Goal: Communication & Community: Ask a question

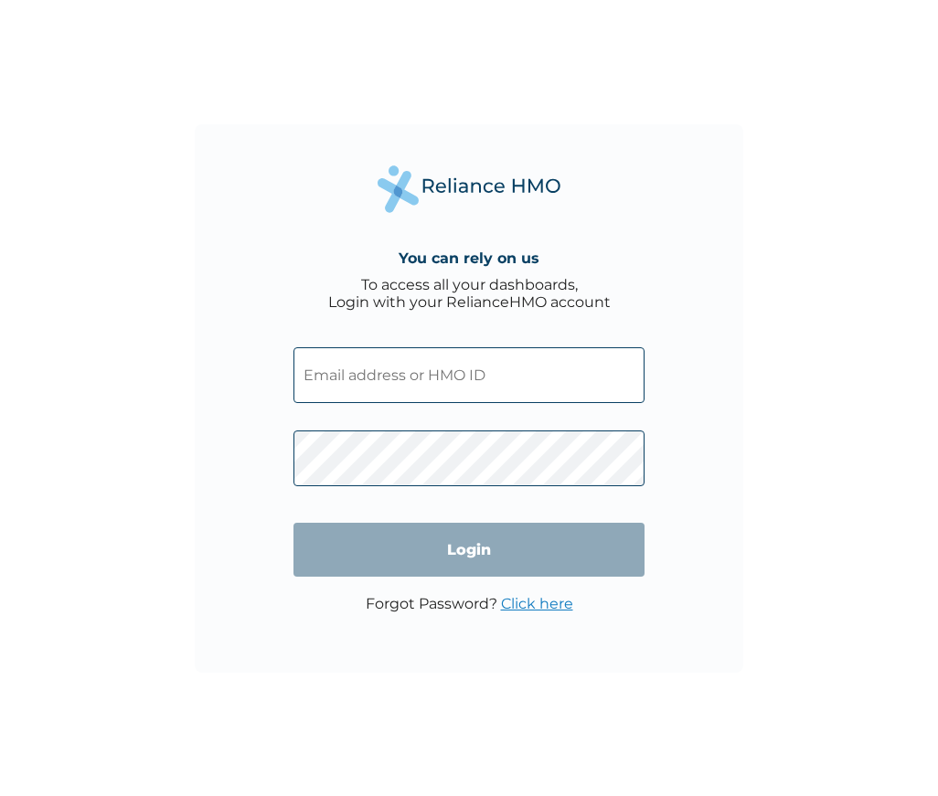
type input "UPC/10052/A"
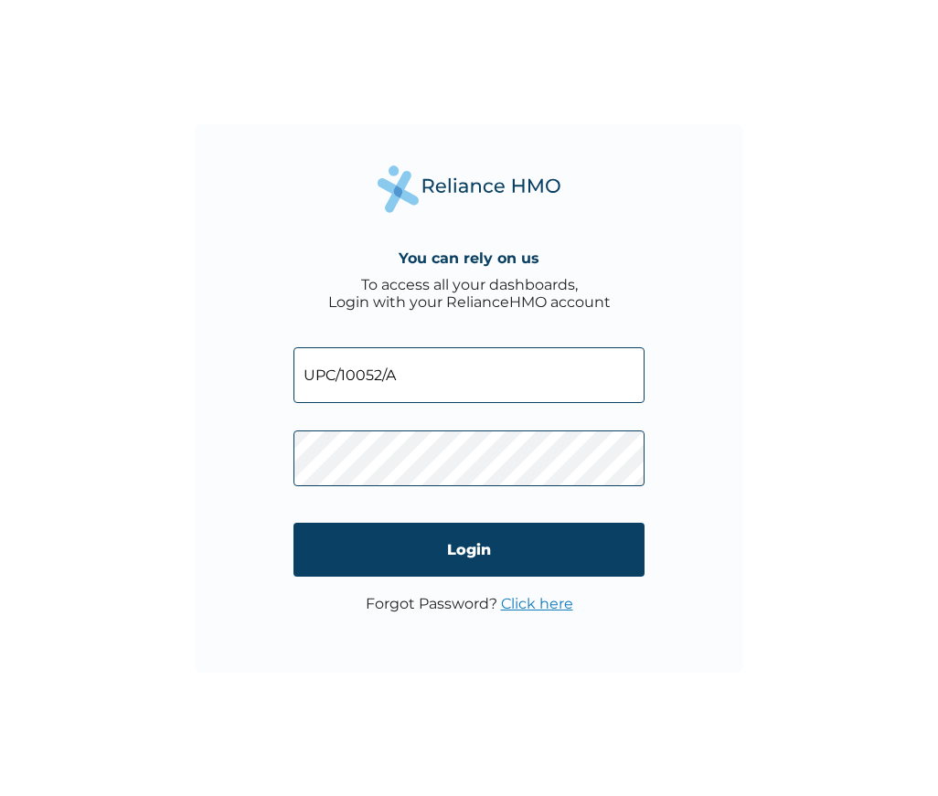
click at [728, 486] on div "You can rely on us To access all your dashboards, Login with your RelianceHMO a…" at bounding box center [469, 398] width 548 height 548
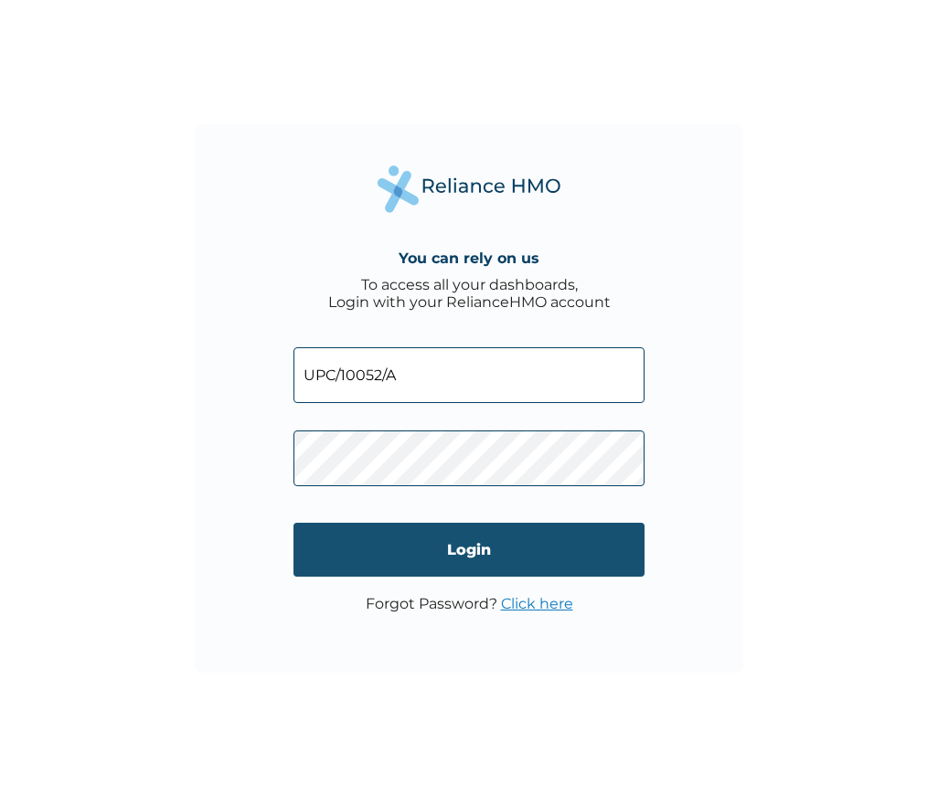
click at [479, 551] on input "Login" at bounding box center [468, 550] width 351 height 54
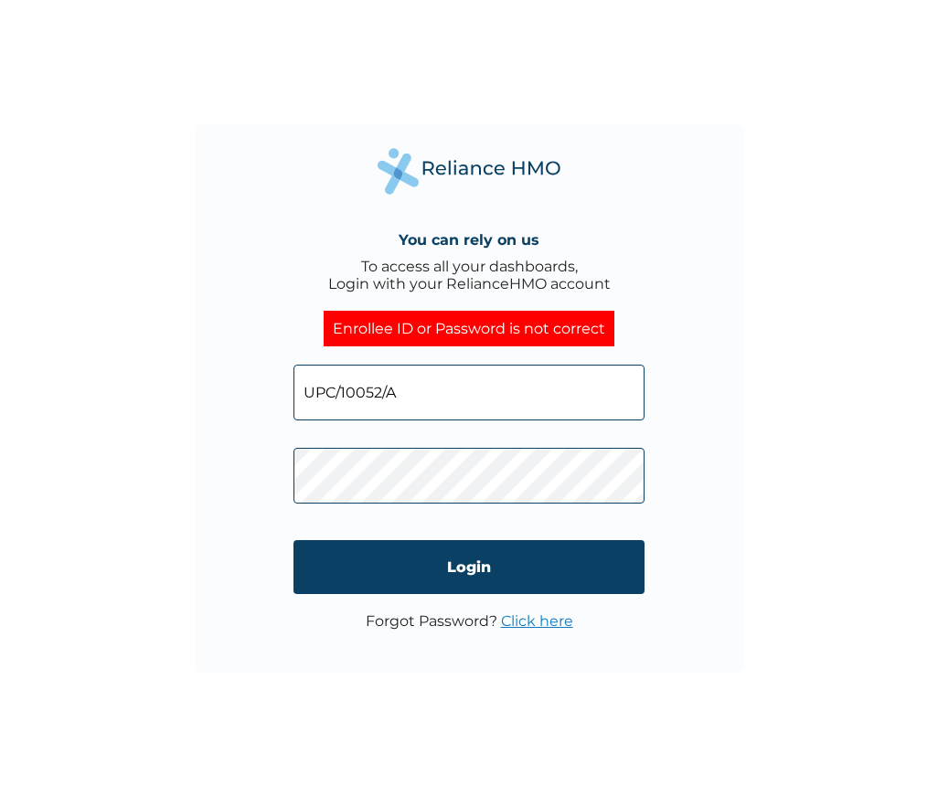
click at [527, 623] on link "Click here" at bounding box center [537, 620] width 72 height 17
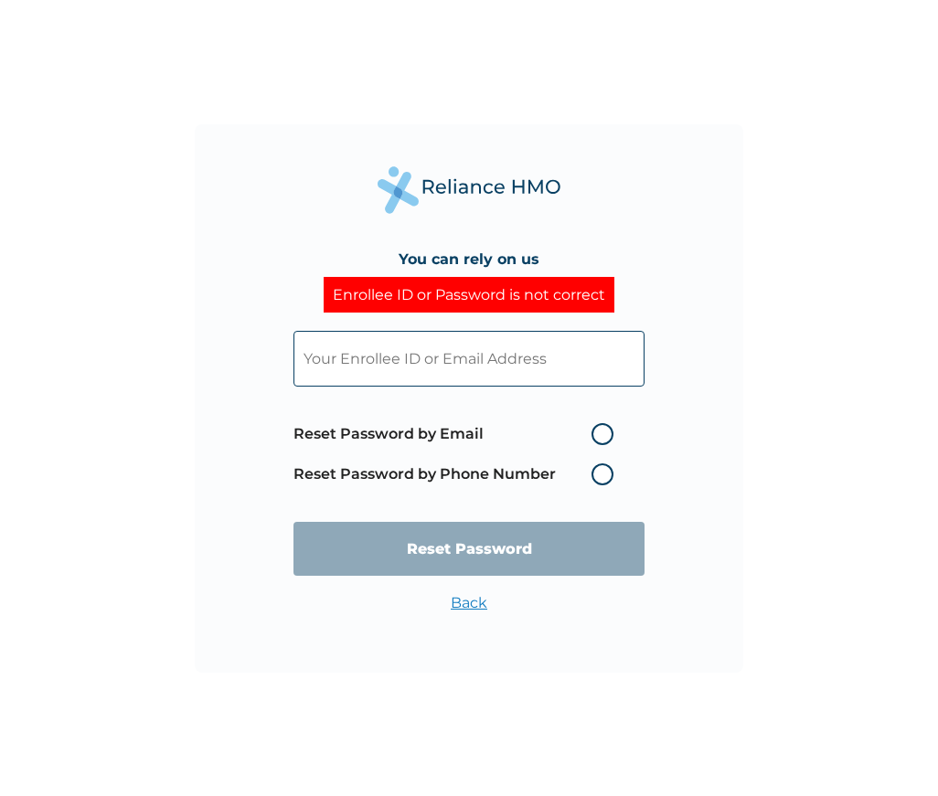
click at [608, 434] on label "Reset Password by Email" at bounding box center [457, 434] width 329 height 22
click at [595, 434] on input "Reset Password by Email" at bounding box center [580, 434] width 29 height 29
radio input "true"
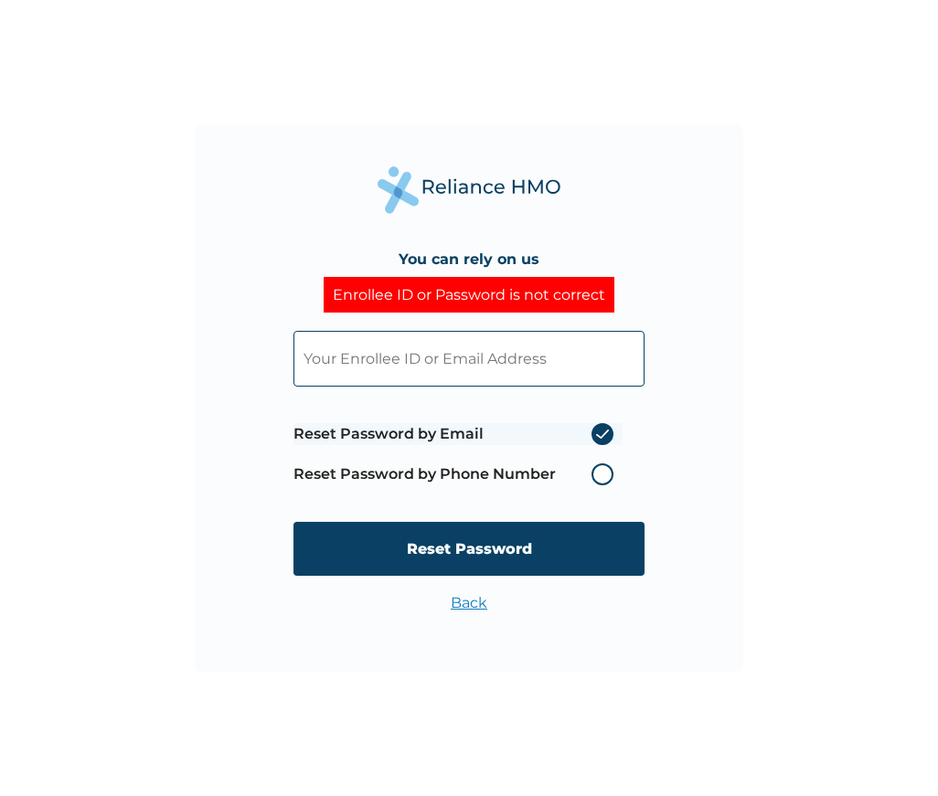
click at [423, 368] on input "text" at bounding box center [468, 359] width 351 height 56
type input "aafia@updcfm.com"
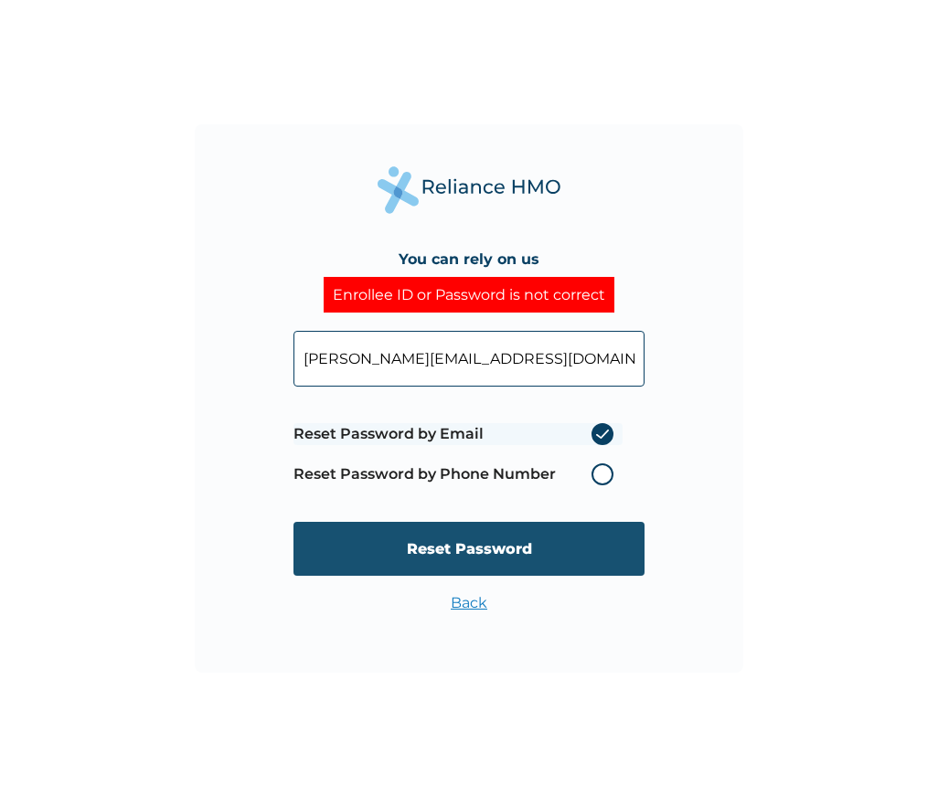
click at [557, 558] on input "Reset Password" at bounding box center [468, 549] width 351 height 54
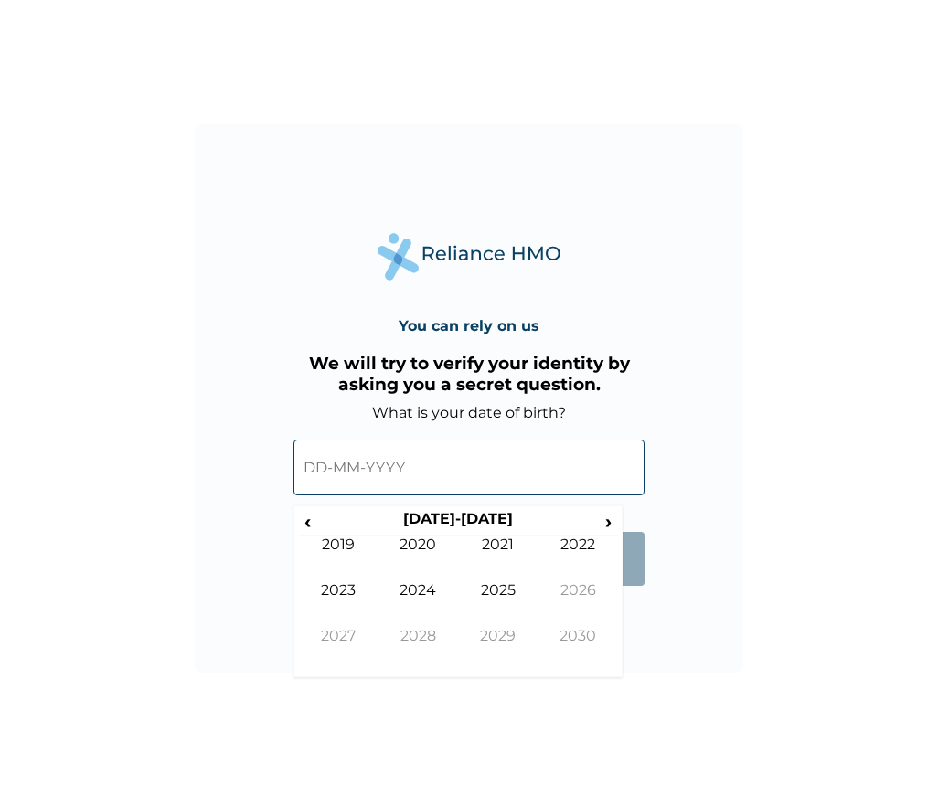
click at [315, 463] on input "text" at bounding box center [468, 468] width 351 height 56
click at [314, 523] on span "‹" at bounding box center [307, 521] width 19 height 23
click at [607, 526] on span "›" at bounding box center [609, 521] width 20 height 23
click at [310, 523] on span "‹" at bounding box center [307, 521] width 19 height 23
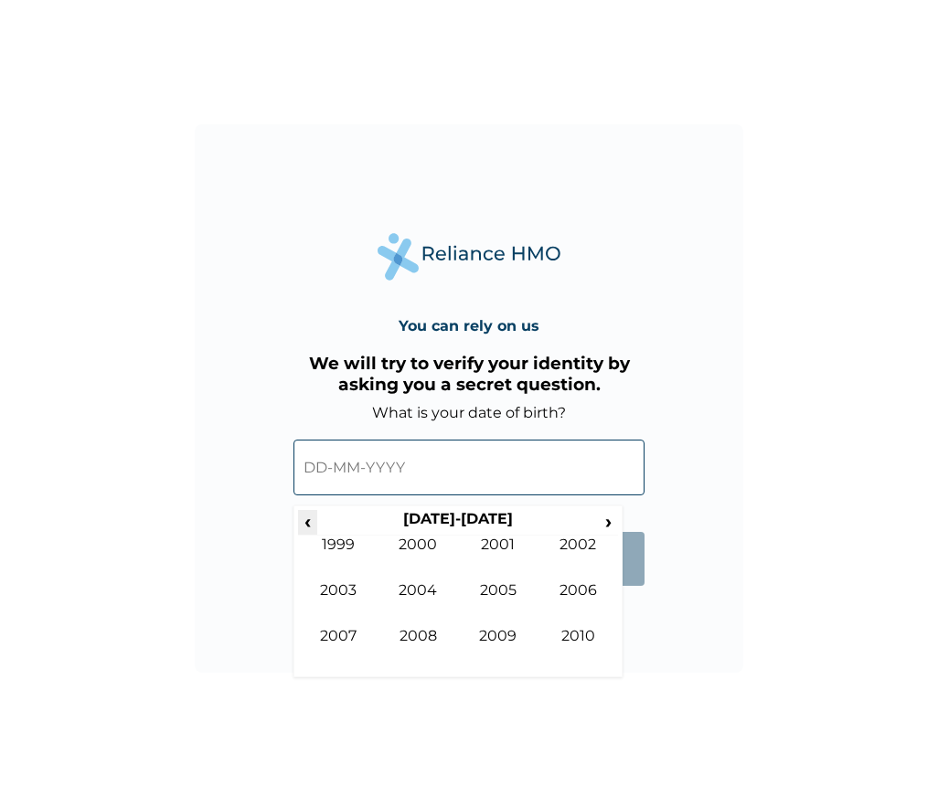
click at [310, 523] on span "‹" at bounding box center [307, 521] width 19 height 23
click at [493, 598] on td "1985" at bounding box center [498, 604] width 80 height 46
click at [569, 546] on td "Apr" at bounding box center [578, 559] width 80 height 46
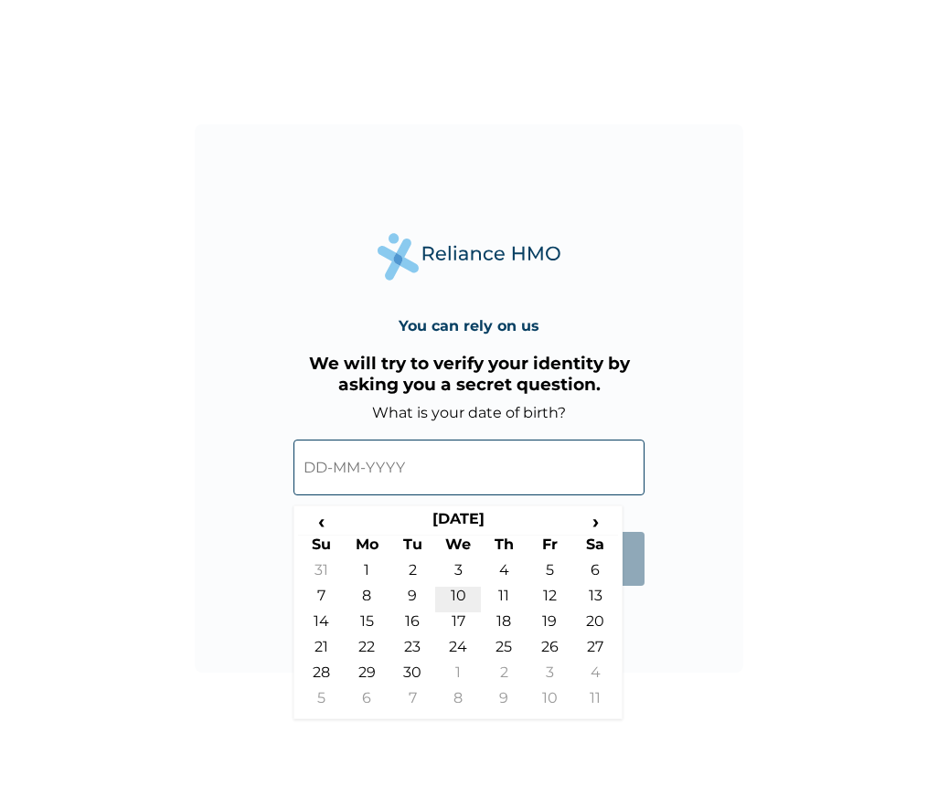
click at [458, 597] on td "10" at bounding box center [458, 600] width 46 height 26
type input "10-04-1985"
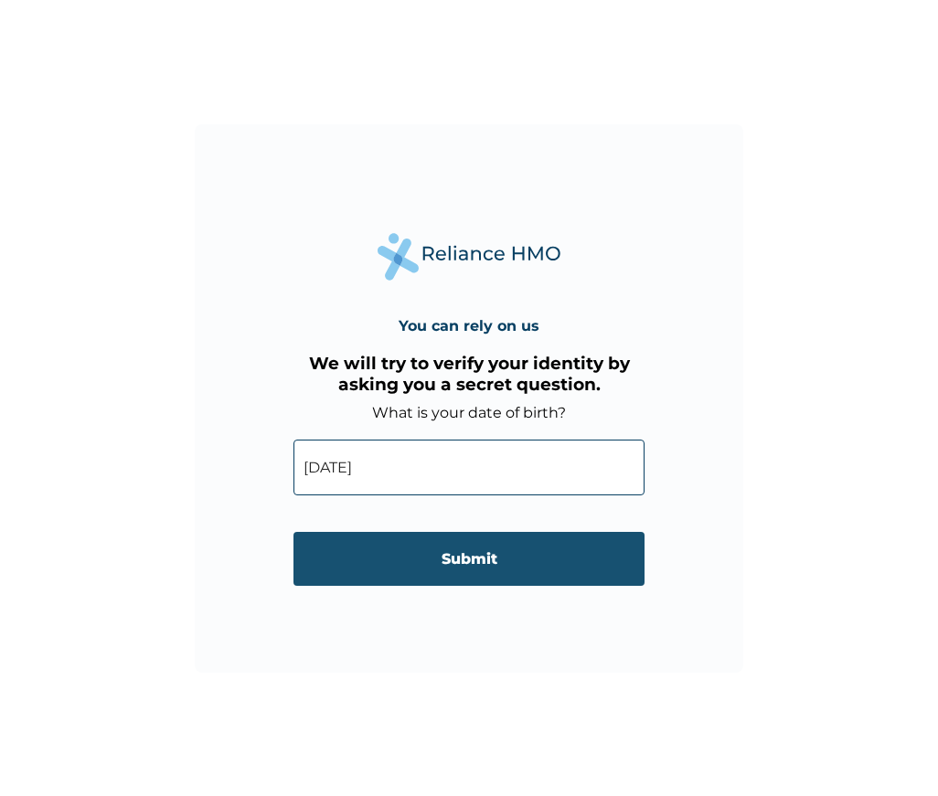
click at [476, 569] on input "Submit" at bounding box center [468, 559] width 351 height 54
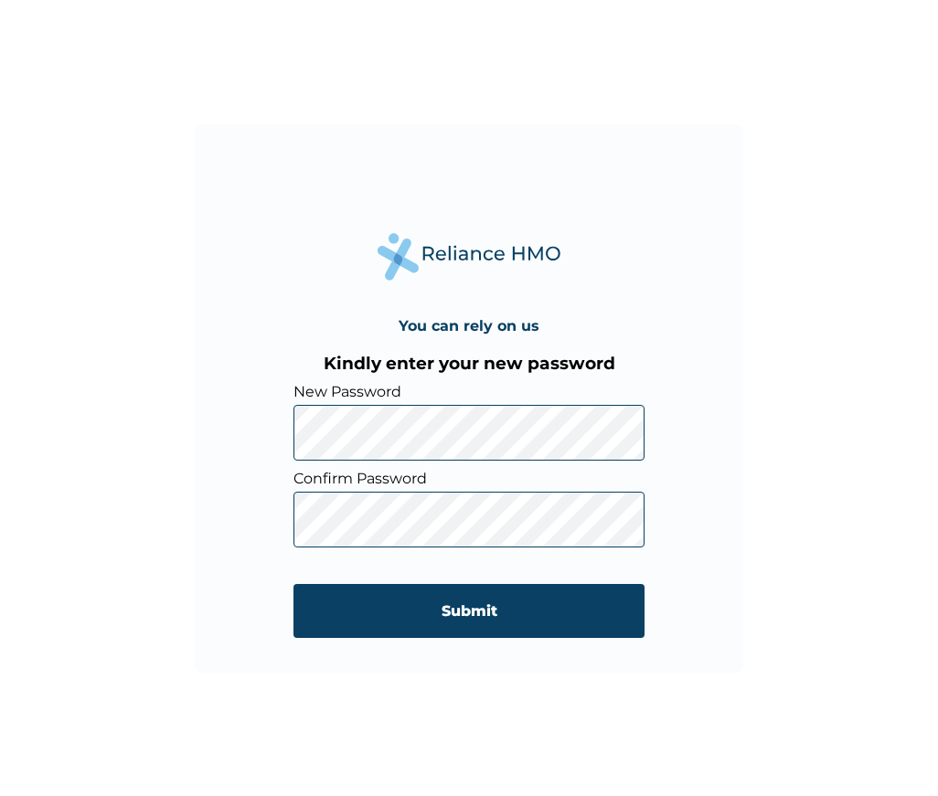
click at [668, 486] on div "You can rely on us Kindly enter your new password New Password Confirm Password…" at bounding box center [469, 398] width 548 height 548
click at [727, 517] on div "You can rely on us Kindly enter your new password New Password Confirm Password…" at bounding box center [469, 398] width 548 height 548
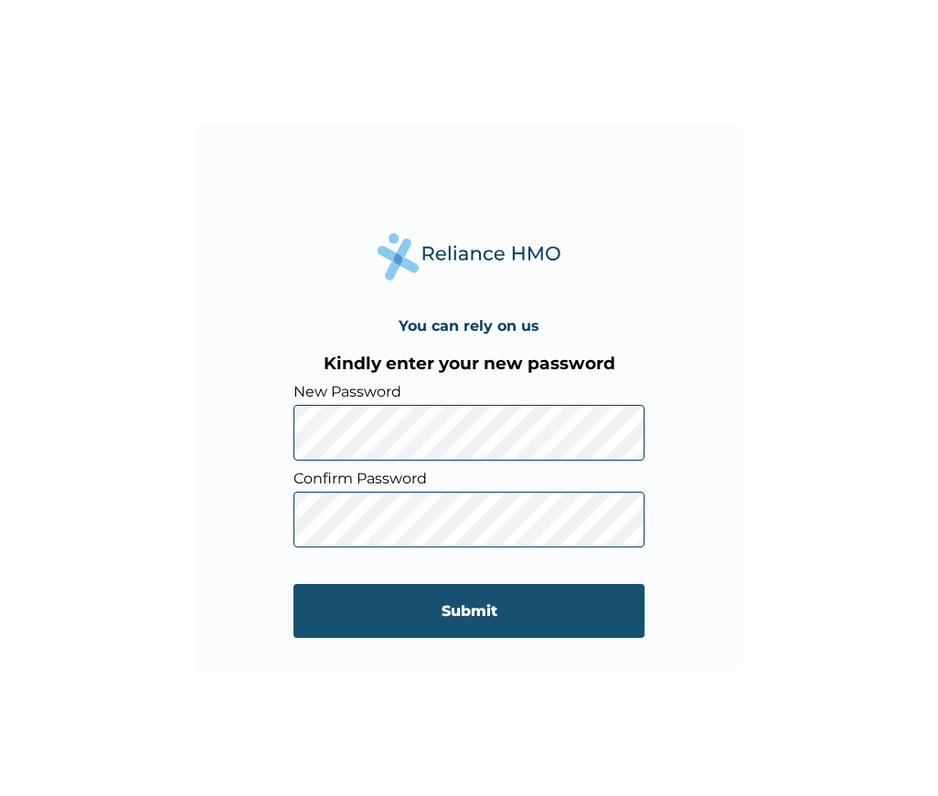
click at [507, 614] on input "Submit" at bounding box center [468, 611] width 351 height 54
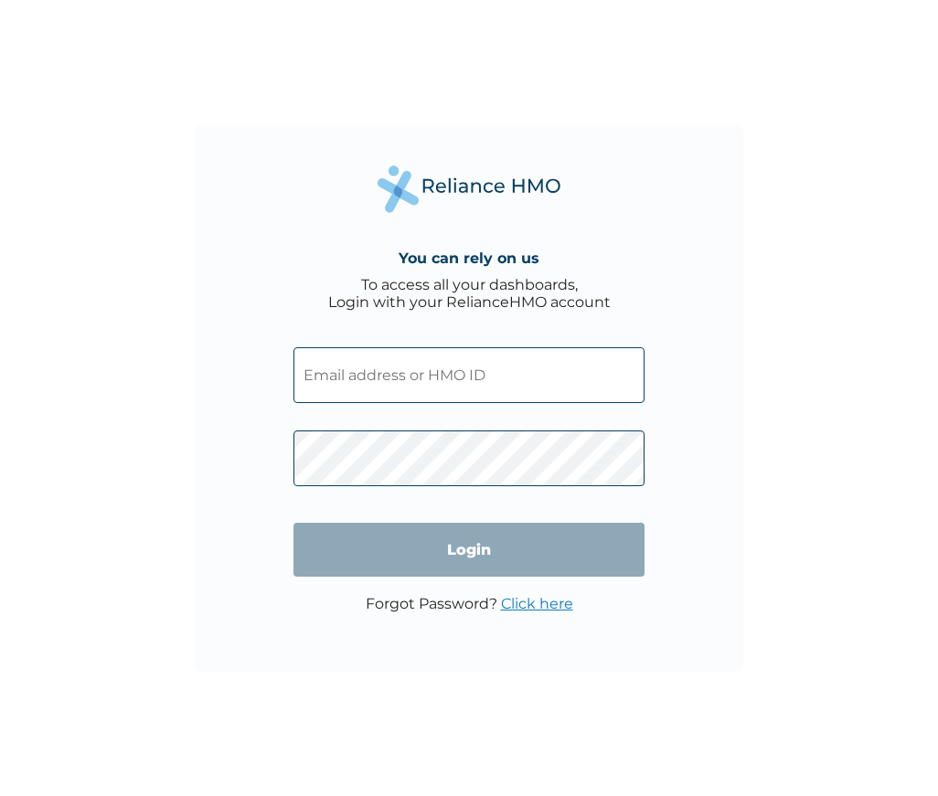
type input "UPC/10052/A"
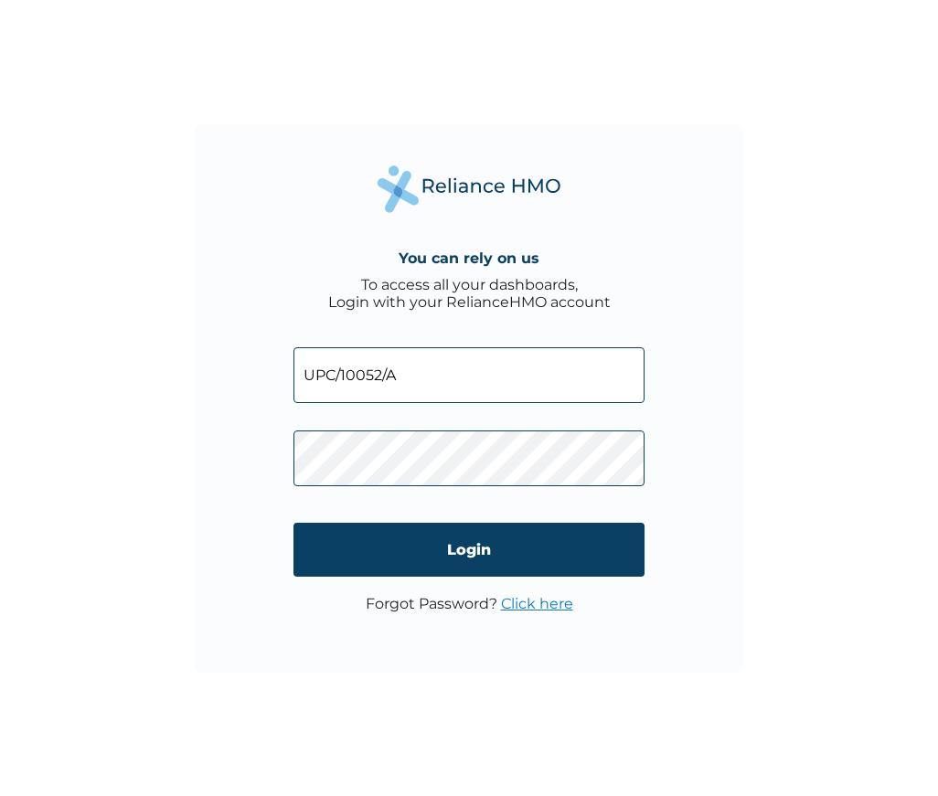
click at [740, 482] on div "You can rely on us To access all your dashboards, Login with your RelianceHMO a…" at bounding box center [469, 398] width 548 height 548
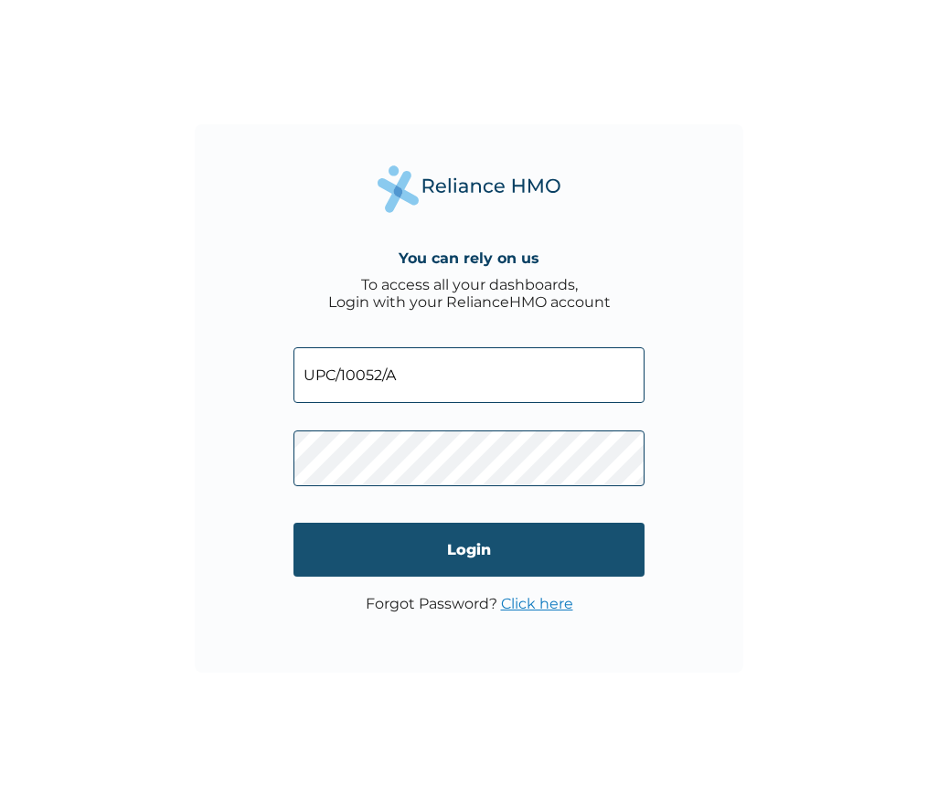
click at [476, 546] on input "Login" at bounding box center [468, 550] width 351 height 54
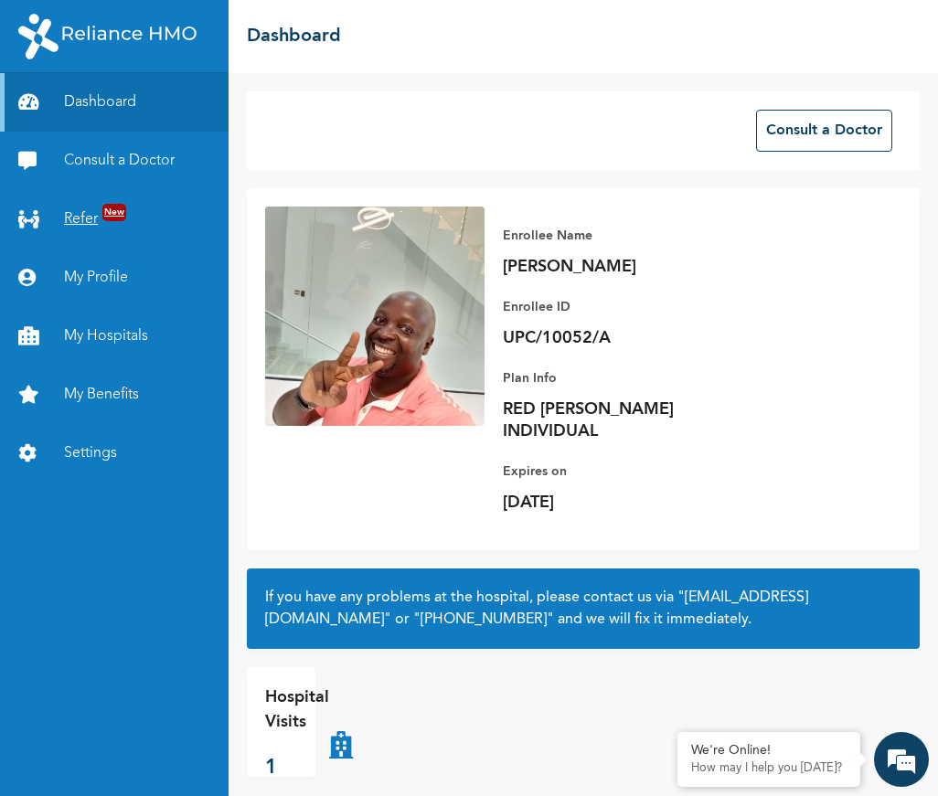
click at [100, 216] on link "Refer New" at bounding box center [114, 219] width 229 height 58
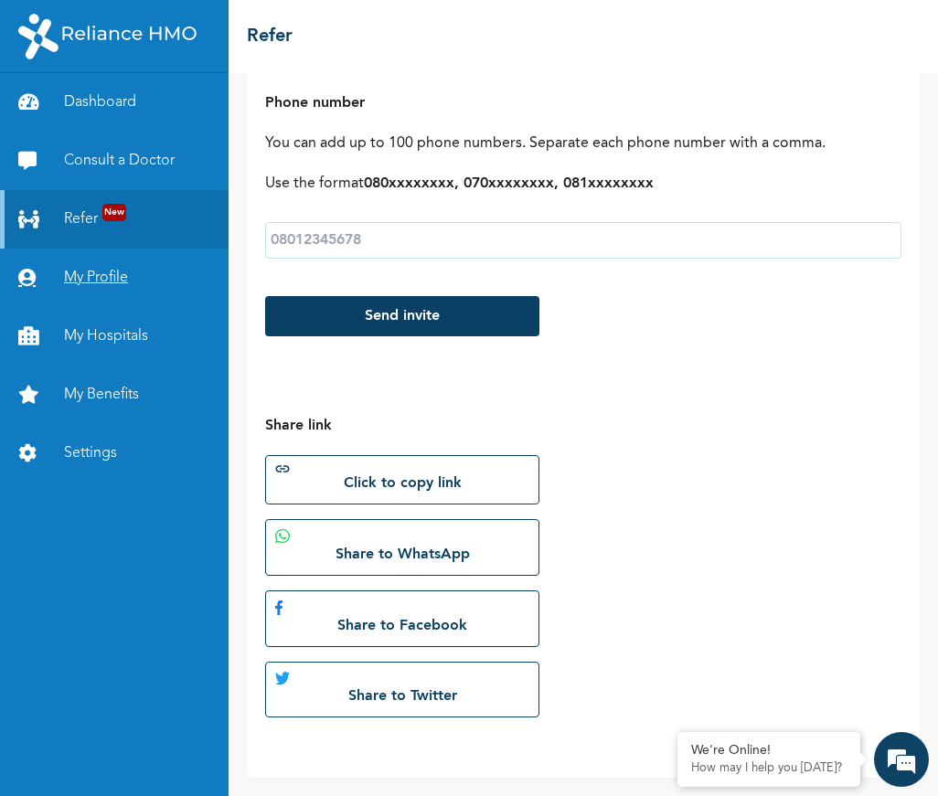
click at [104, 284] on link "My Profile" at bounding box center [114, 278] width 229 height 58
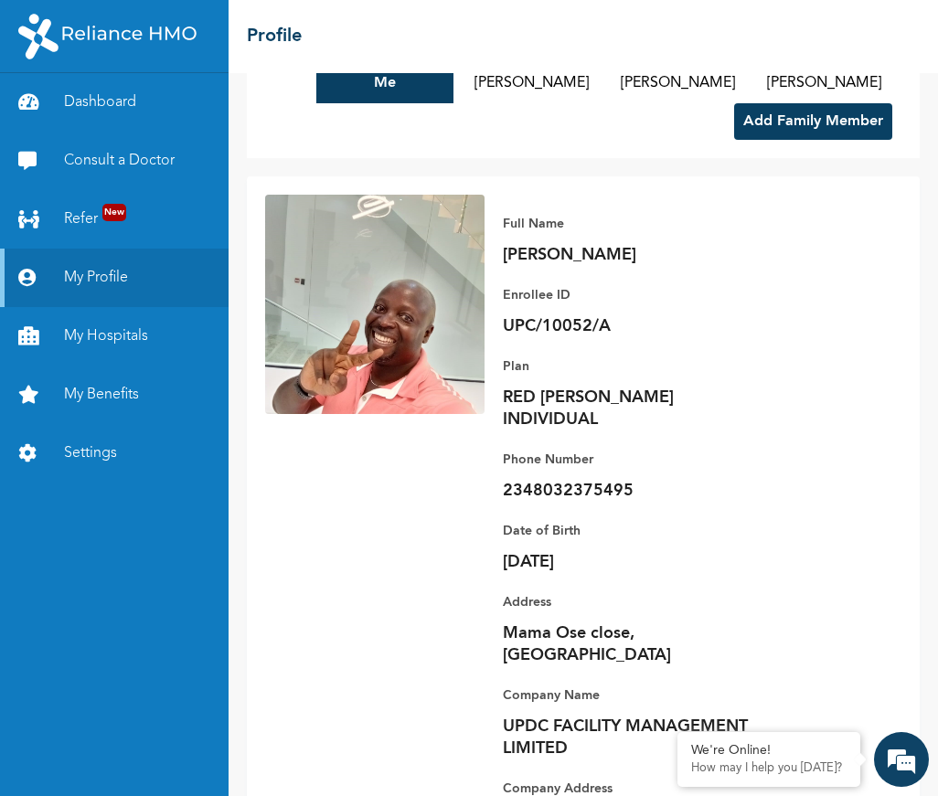
scroll to position [154, 0]
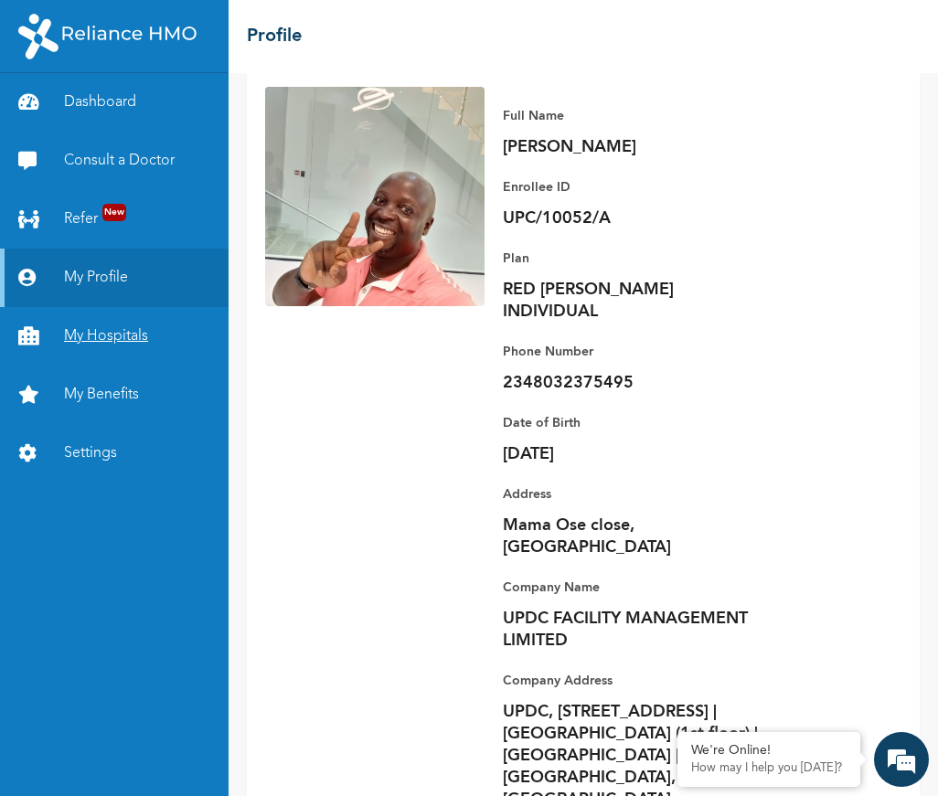
click at [113, 338] on link "My Hospitals" at bounding box center [114, 336] width 229 height 58
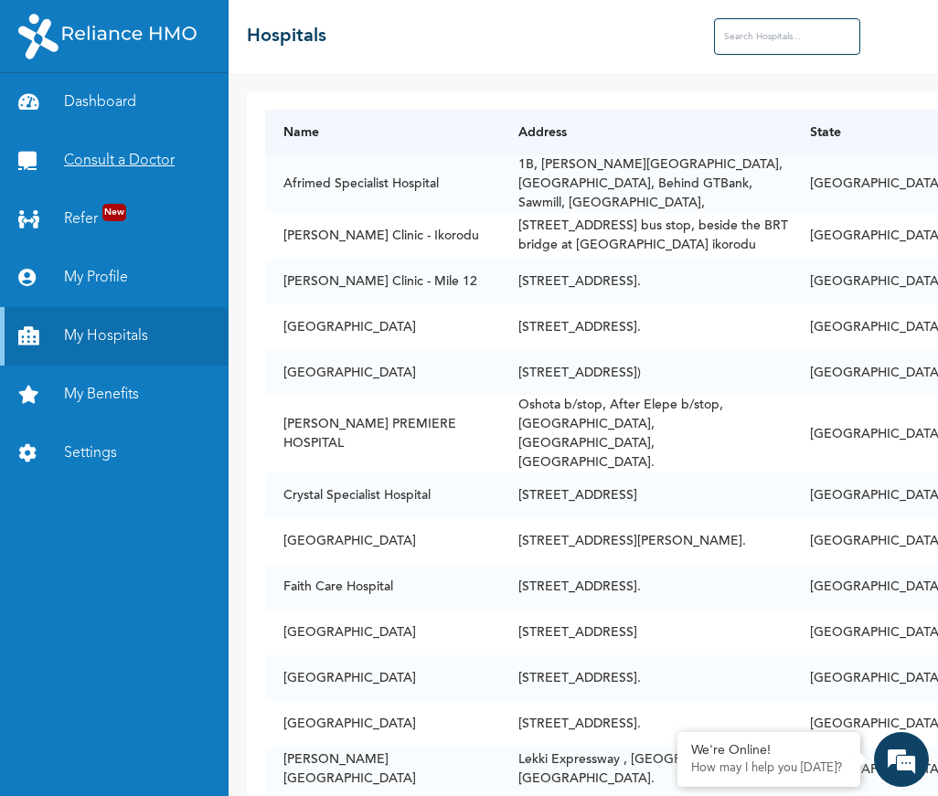
click at [112, 161] on link "Consult a Doctor" at bounding box center [114, 161] width 229 height 58
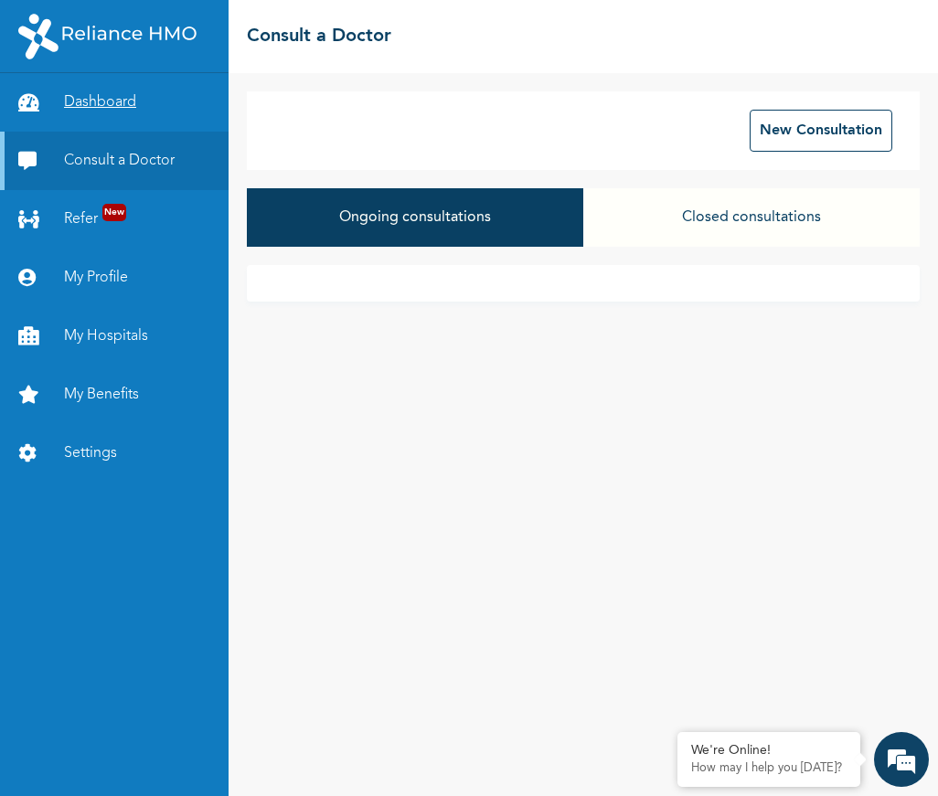
click at [128, 100] on link "Dashboard" at bounding box center [114, 102] width 229 height 58
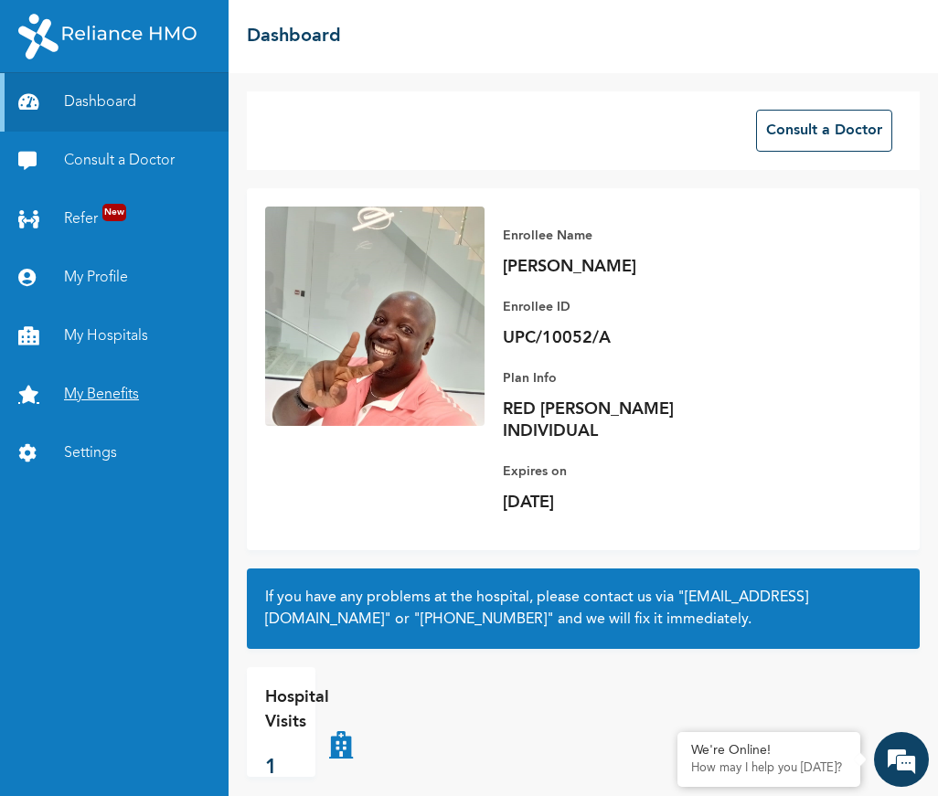
click at [116, 398] on link "My Benefits" at bounding box center [114, 395] width 229 height 58
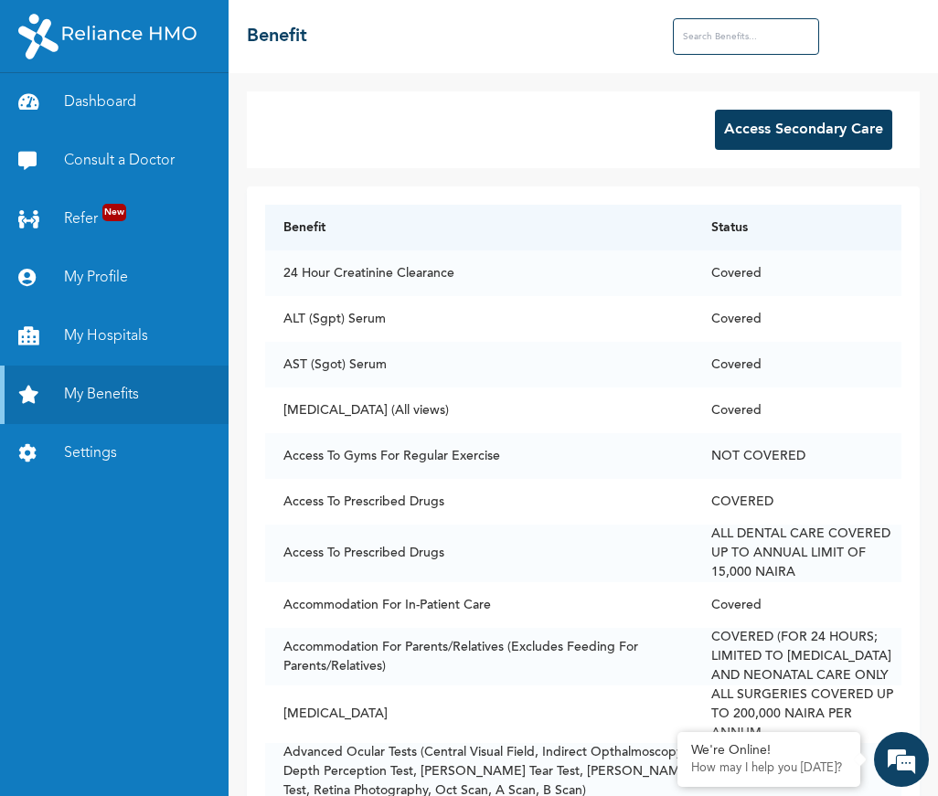
drag, startPoint x: 418, startPoint y: 36, endPoint x: 409, endPoint y: -107, distance: 142.8
click at [409, 0] on html "Dashboard Consult a Doctor Refer New My Profile My Hospitals My Benefits Settin…" at bounding box center [469, 398] width 938 height 796
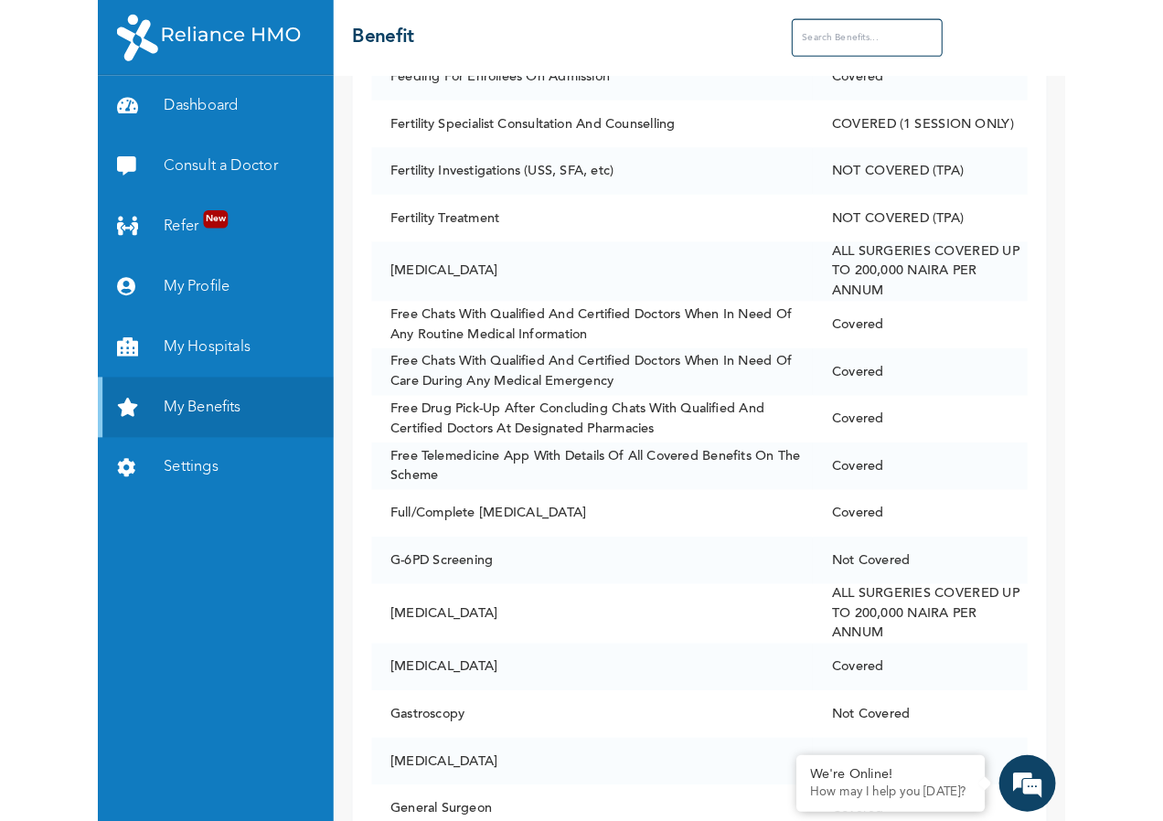
scroll to position [4228, 0]
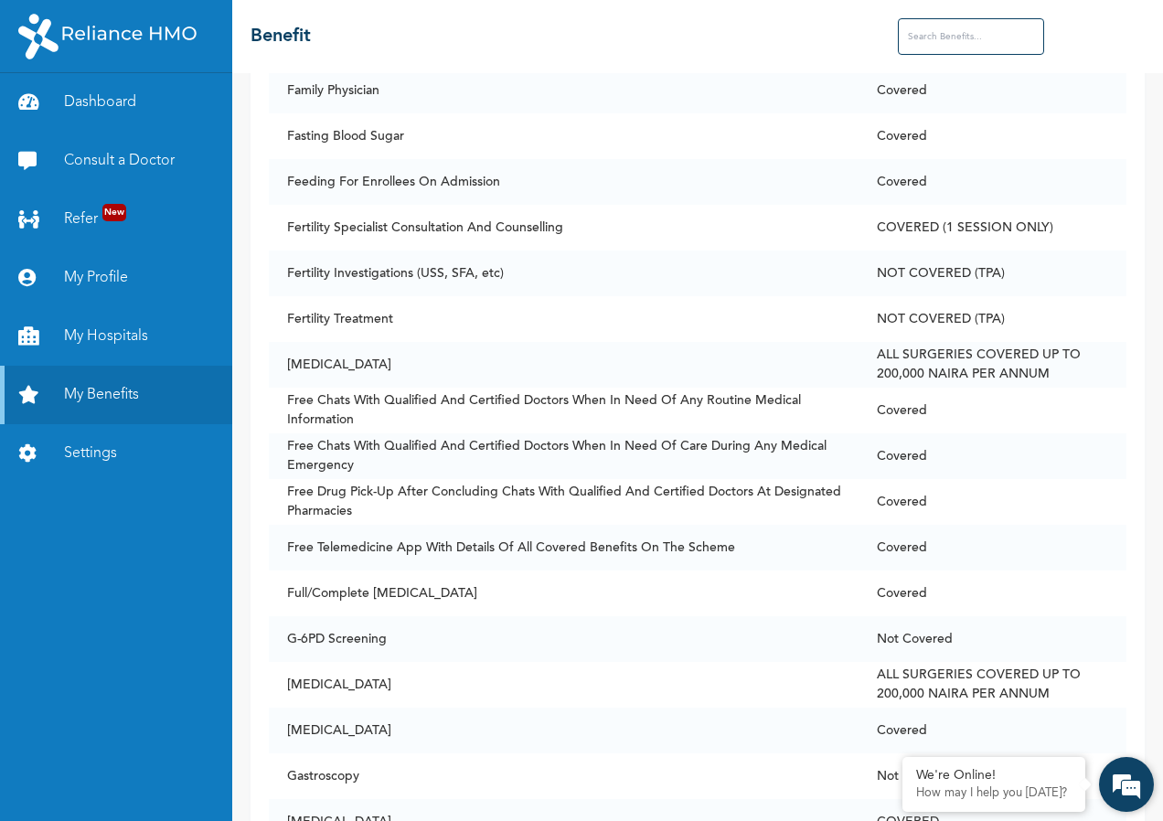
click at [937, 793] on em at bounding box center [1125, 784] width 49 height 49
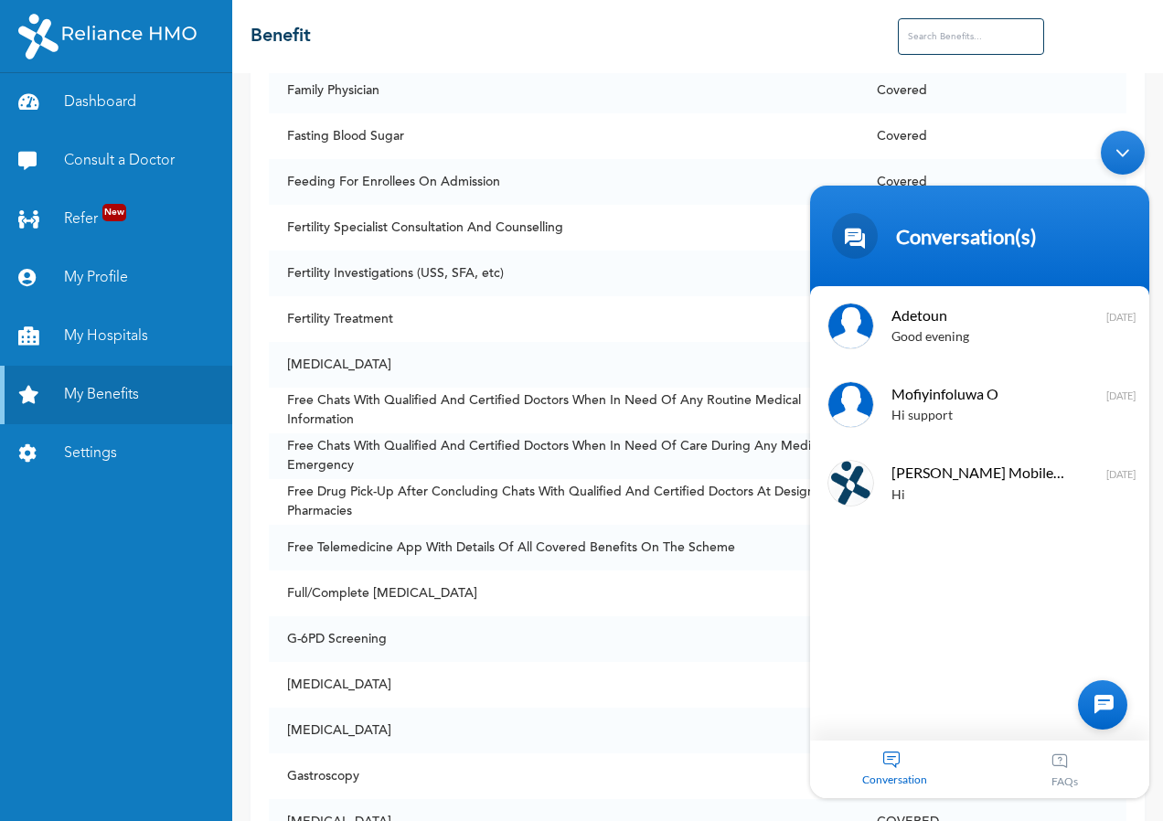
click at [937, 707] on div at bounding box center [1102, 704] width 49 height 49
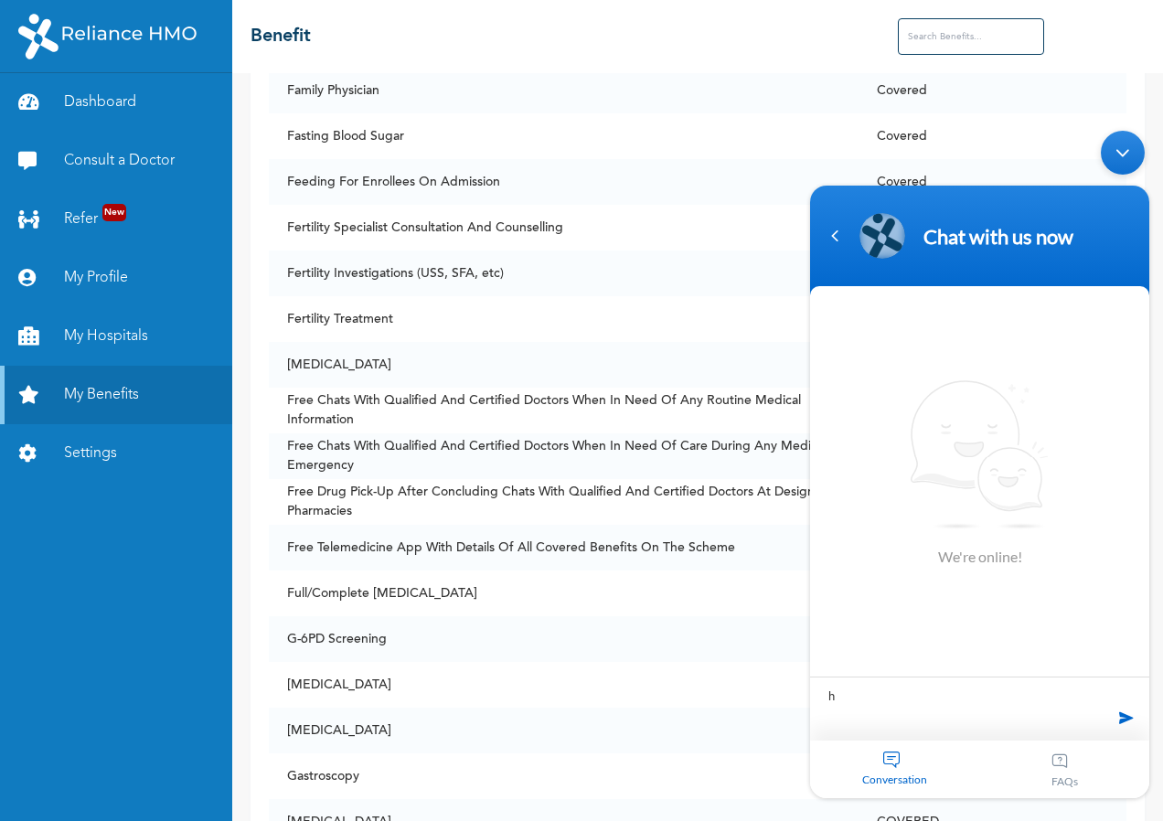
type textarea "hi"
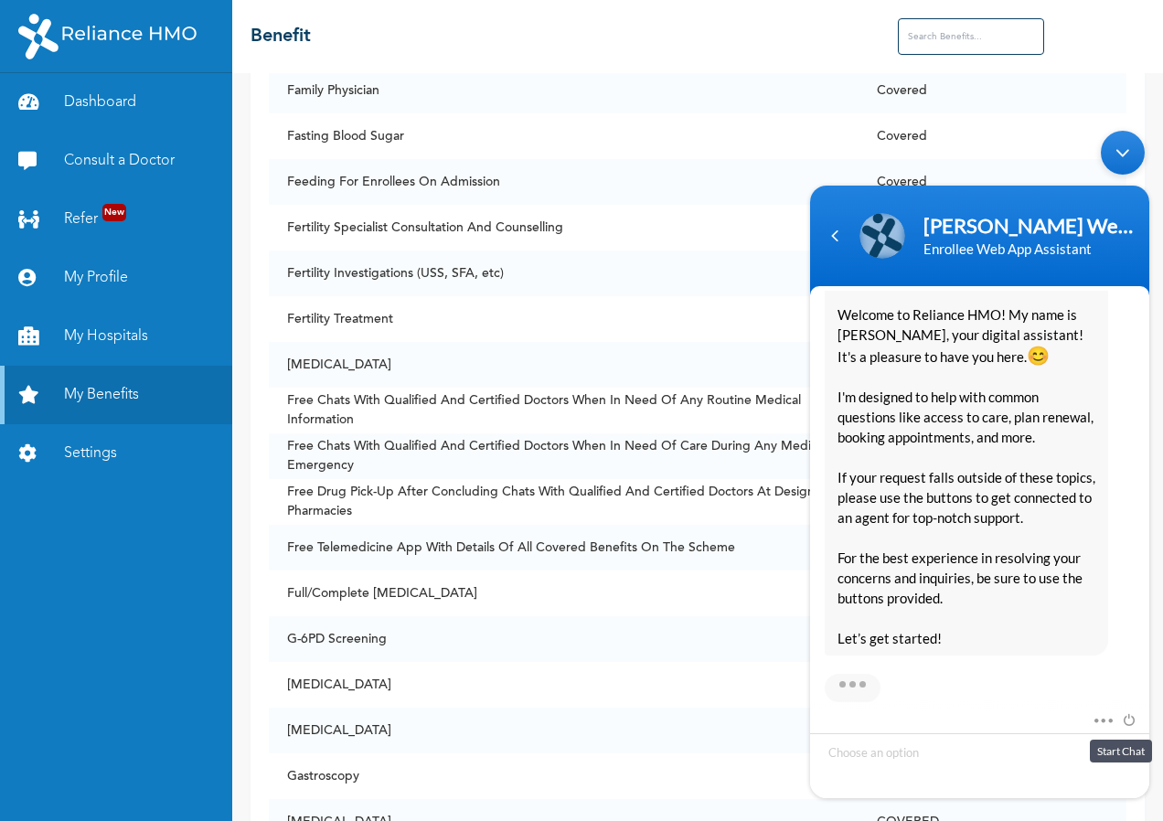
scroll to position [352, 0]
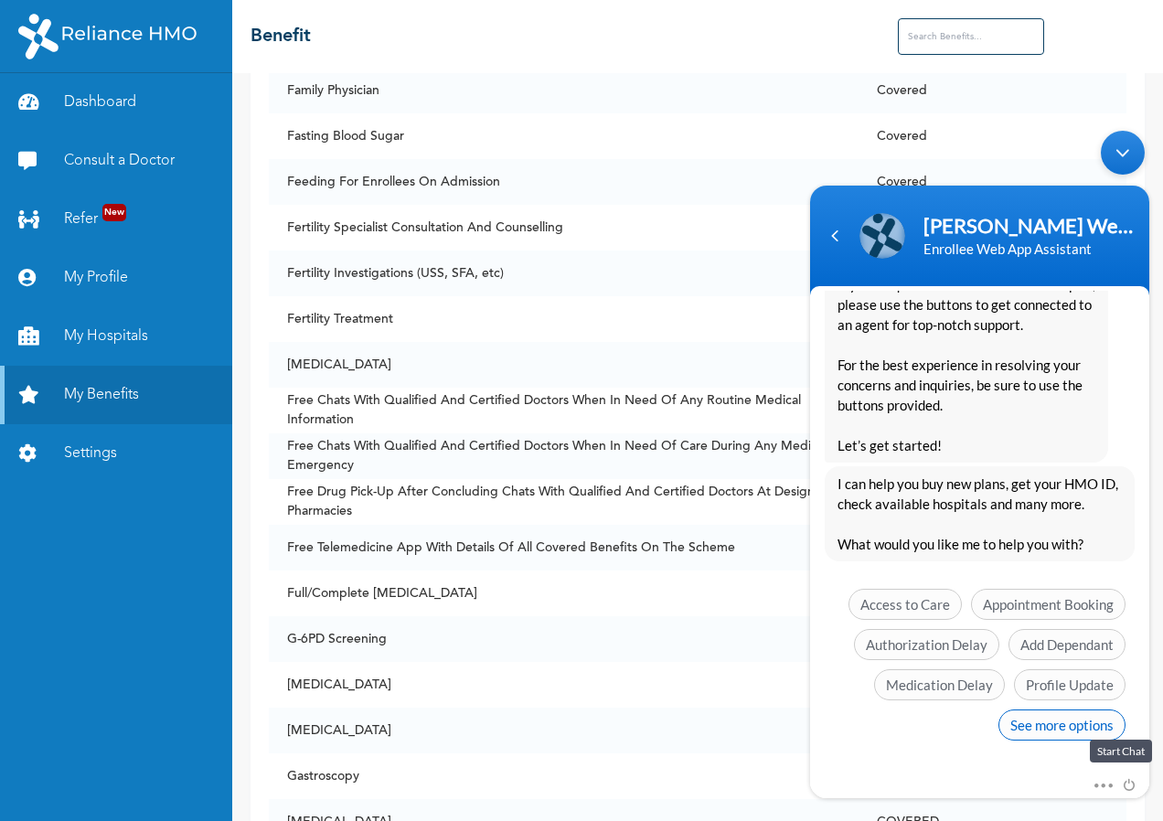
click at [937, 726] on span "See more options" at bounding box center [1061, 724] width 127 height 31
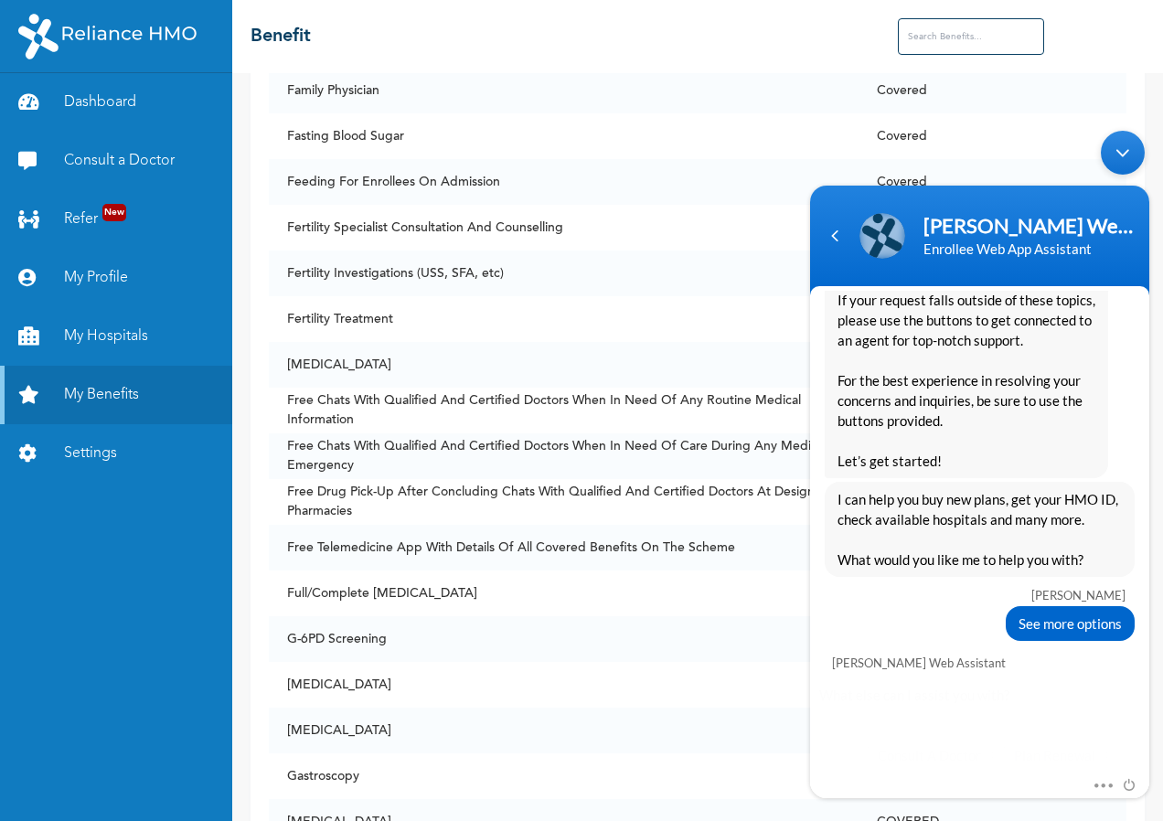
scroll to position [487, 0]
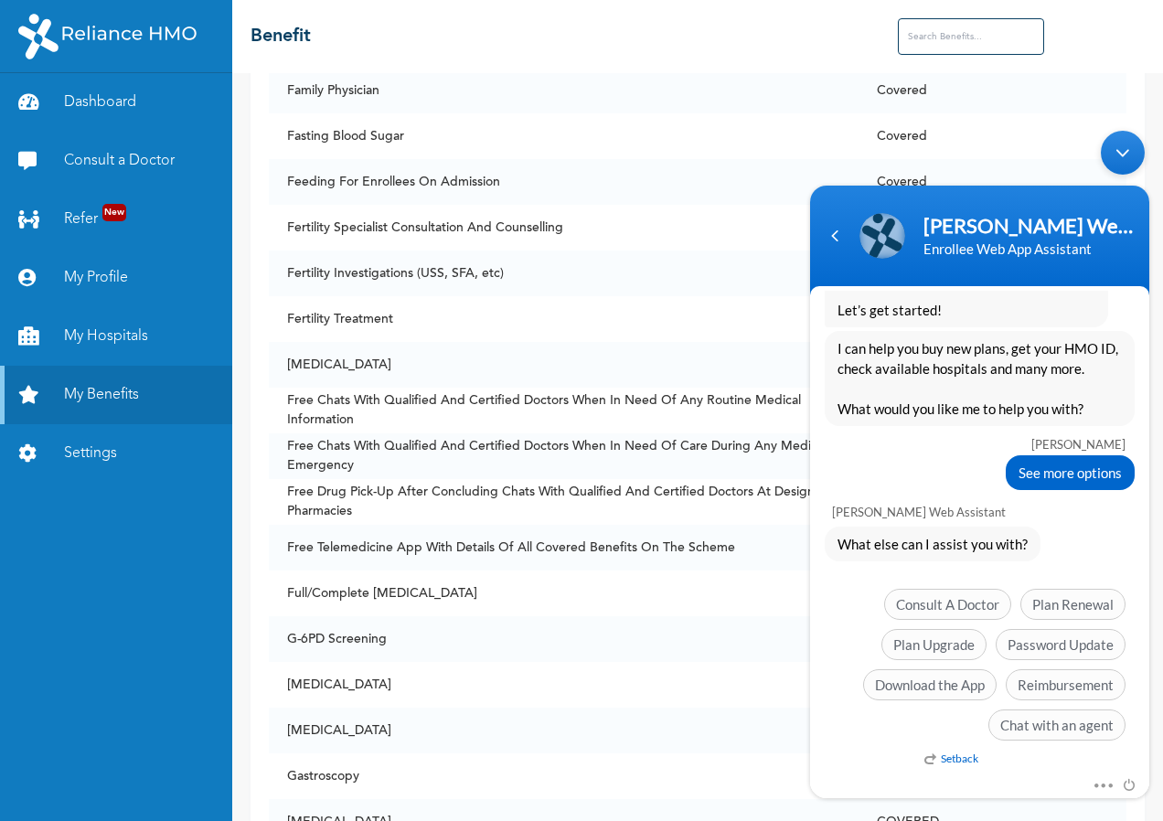
click at [937, 757] on em "Setback" at bounding box center [951, 758] width 54 height 14
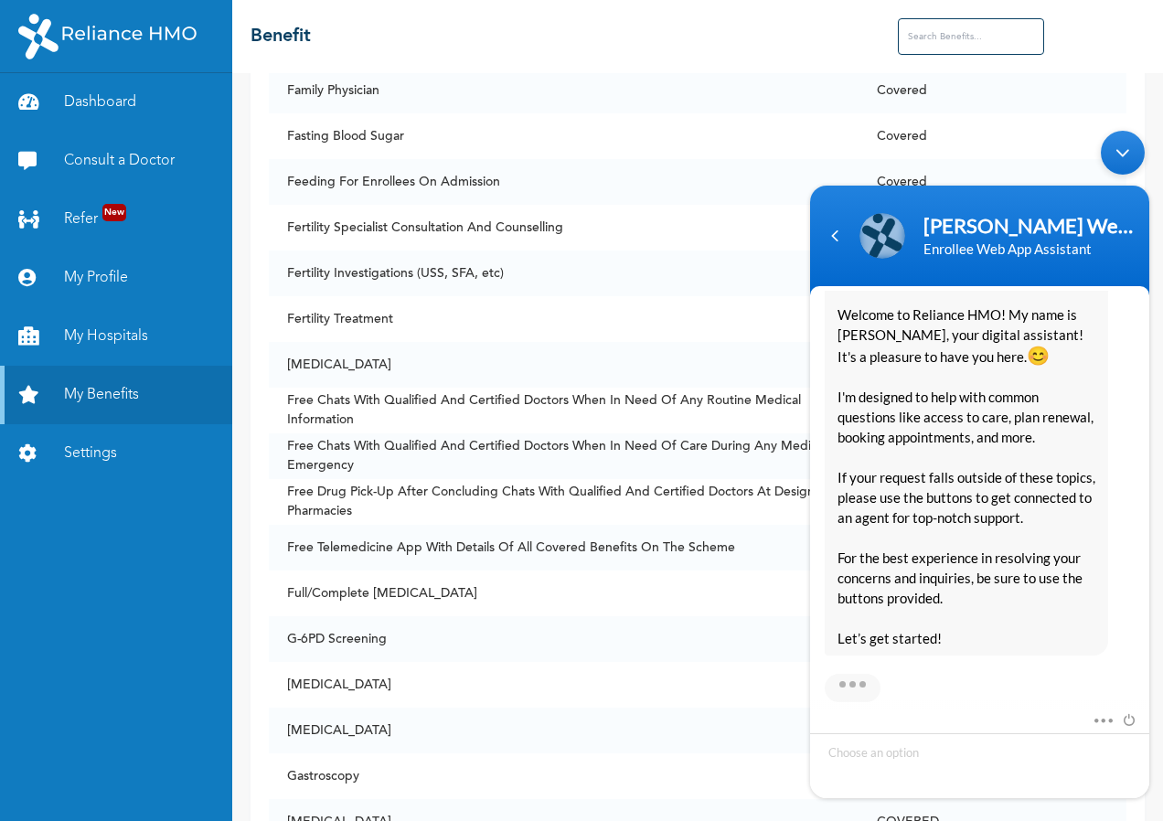
scroll to position [1085, 0]
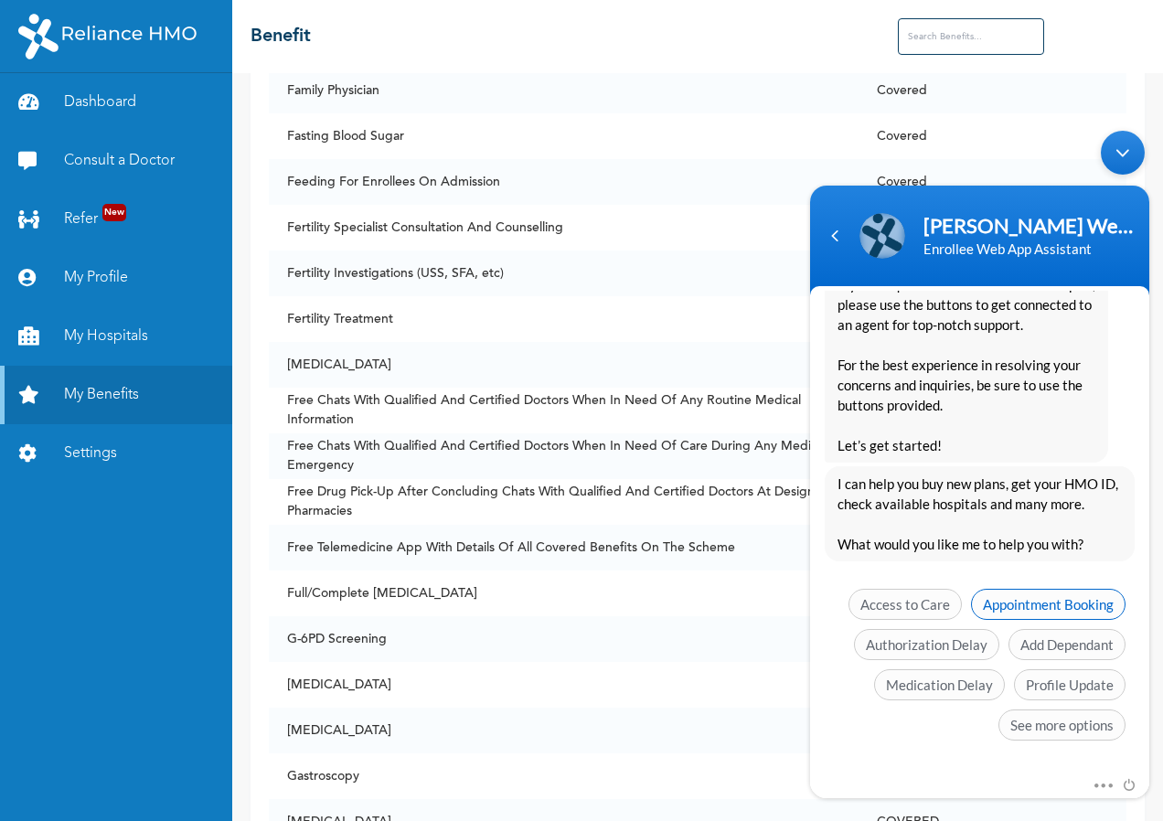
click at [937, 607] on span "Appointment Booking" at bounding box center [1048, 604] width 154 height 31
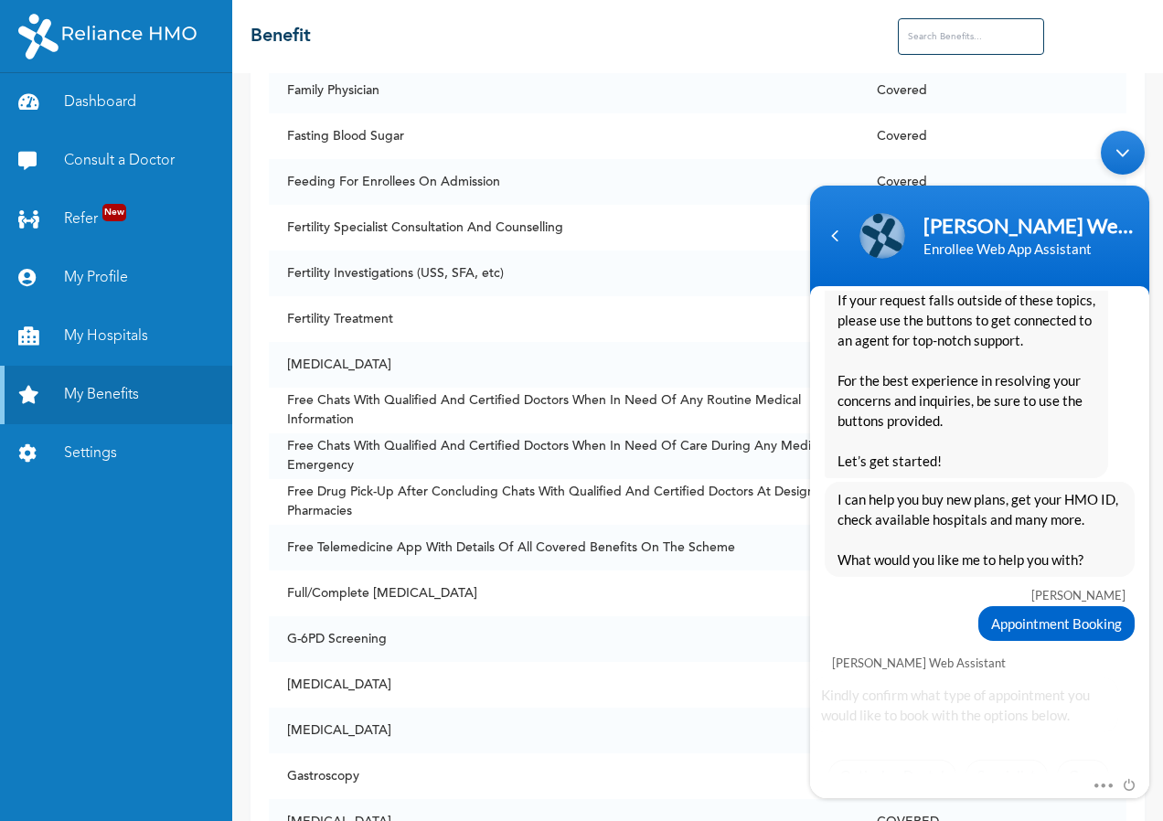
scroll to position [1160, 0]
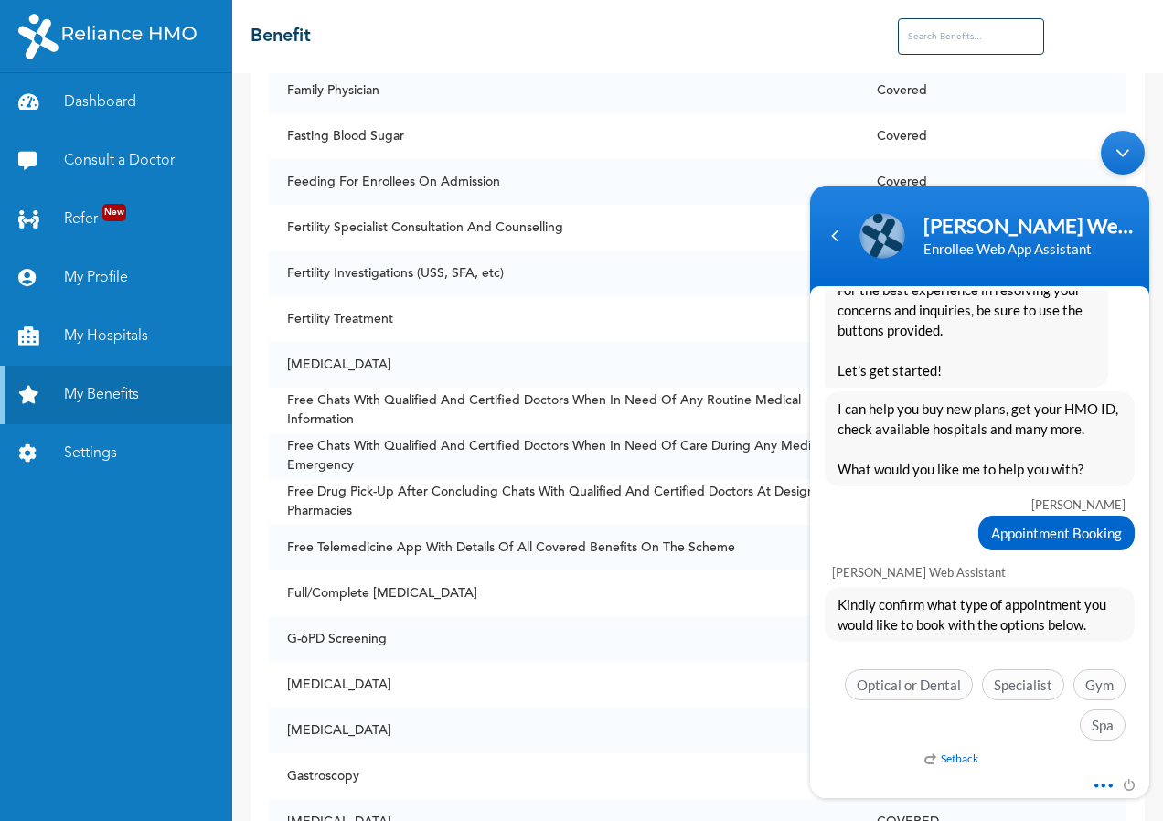
click at [937, 782] on span at bounding box center [1098, 782] width 14 height 16
click at [850, 753] on div "[PERSON_NAME] hi [PERSON_NAME] Enrollee Web Assistant Hello [PERSON_NAME] Welco…" at bounding box center [979, 533] width 339 height 484
click at [937, 758] on em "Setback" at bounding box center [951, 758] width 54 height 14
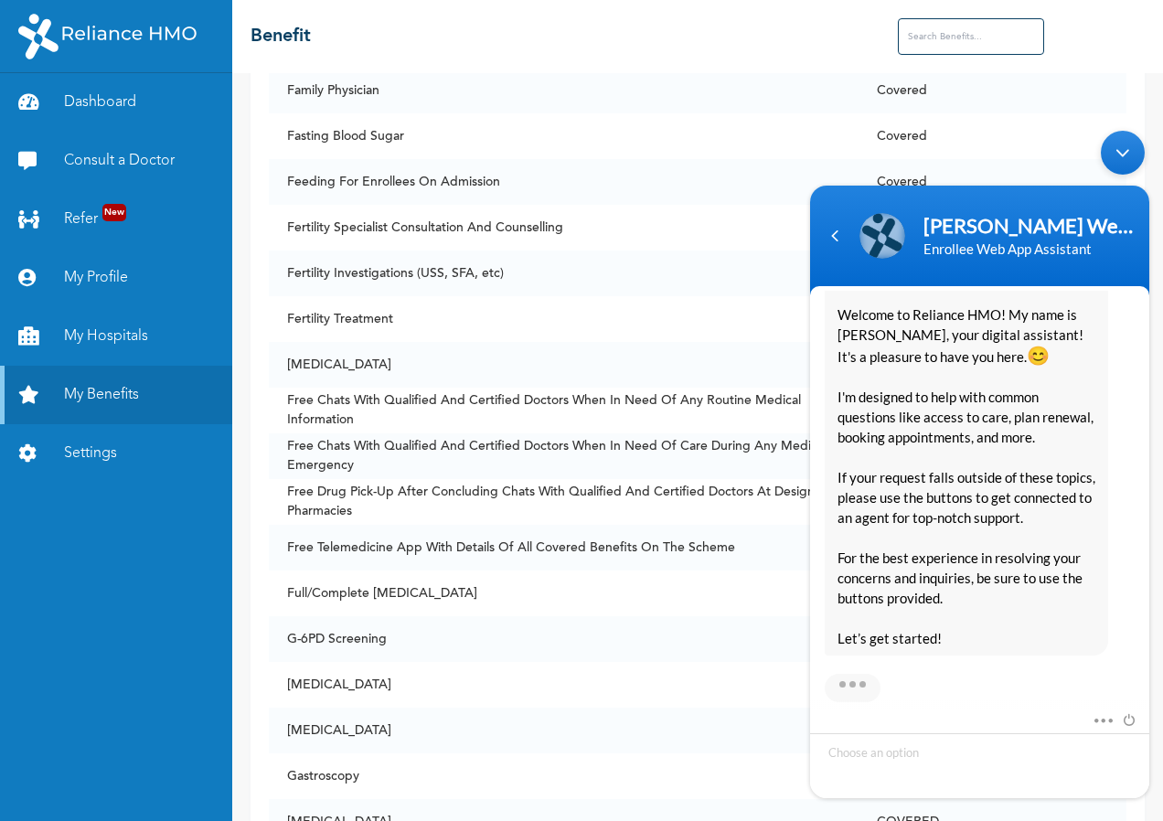
scroll to position [1838, 0]
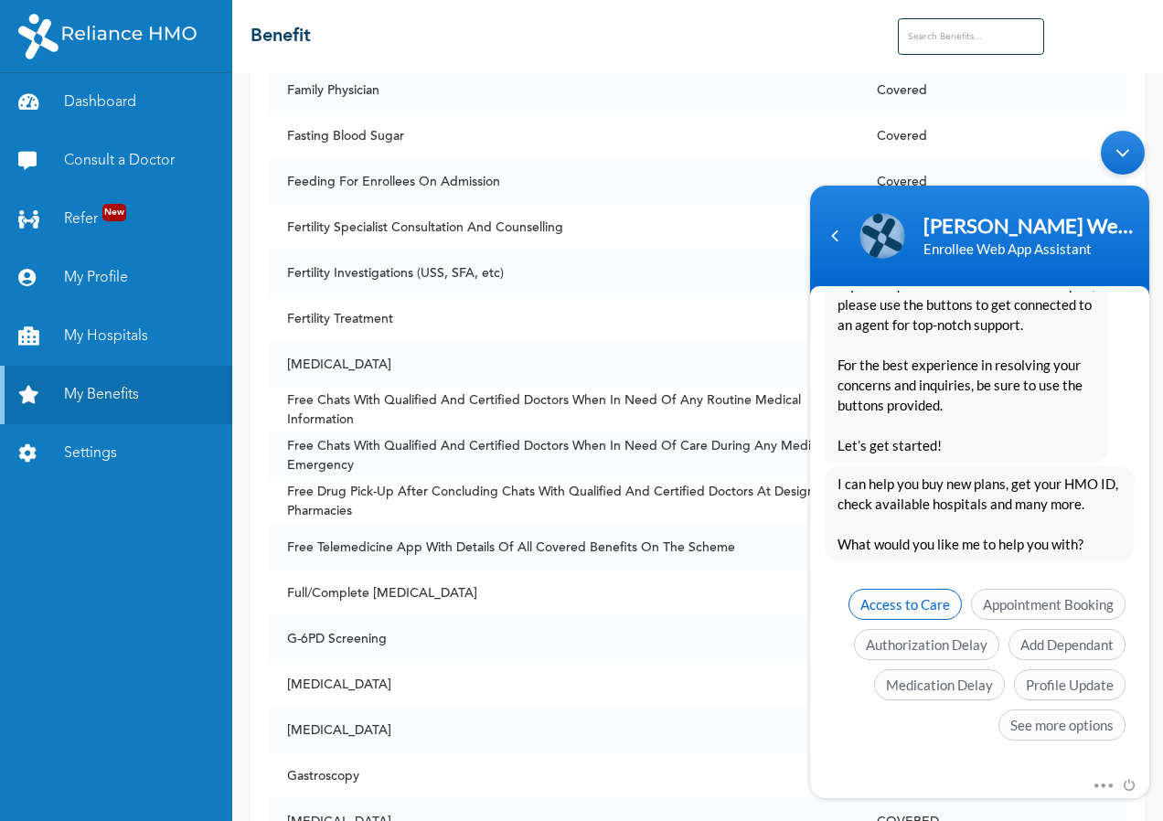
click at [918, 611] on span "Access to Care" at bounding box center [904, 604] width 113 height 31
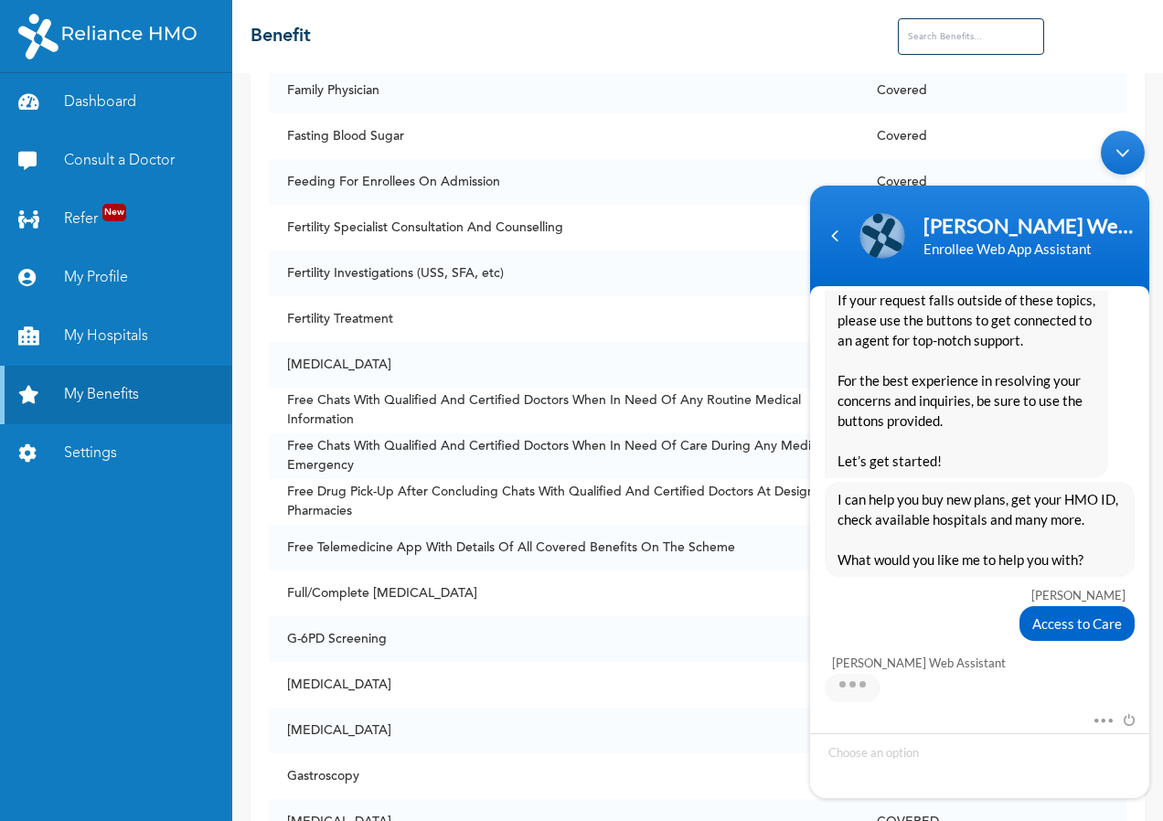
scroll to position [1893, 0]
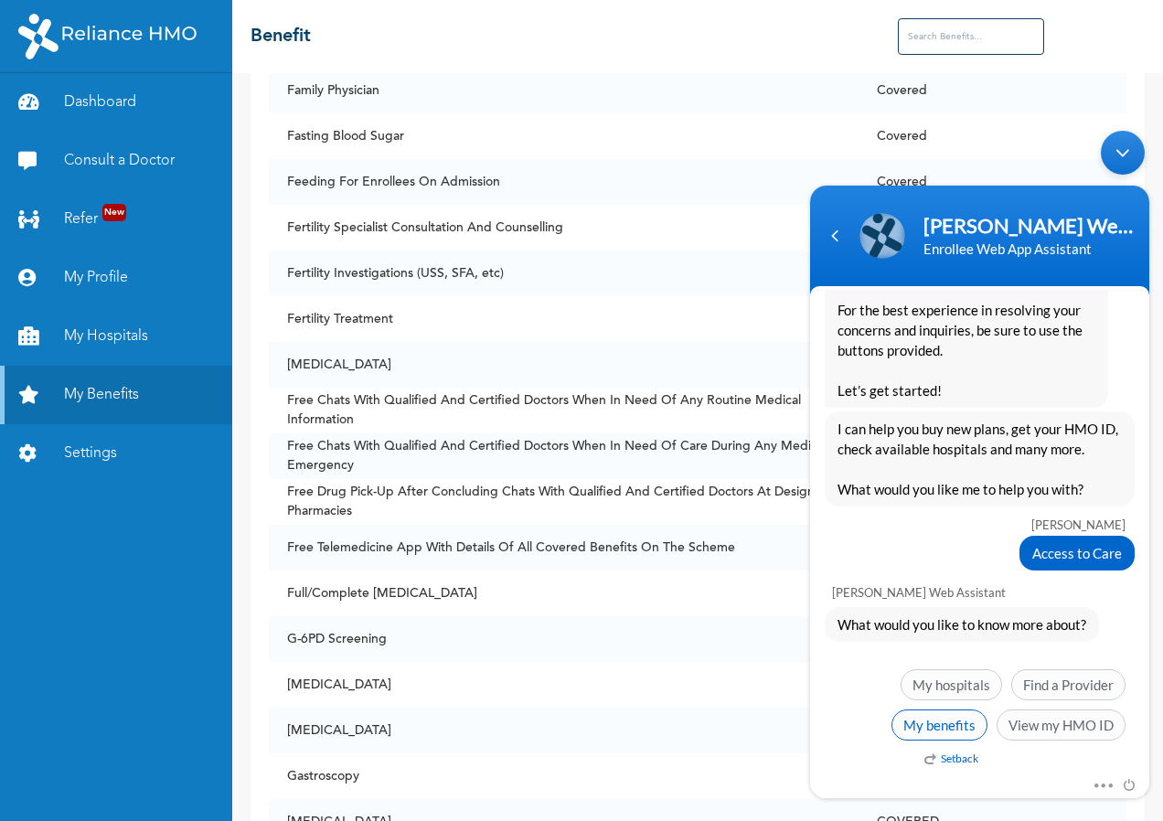
click at [937, 734] on span "My benefits" at bounding box center [939, 724] width 96 height 31
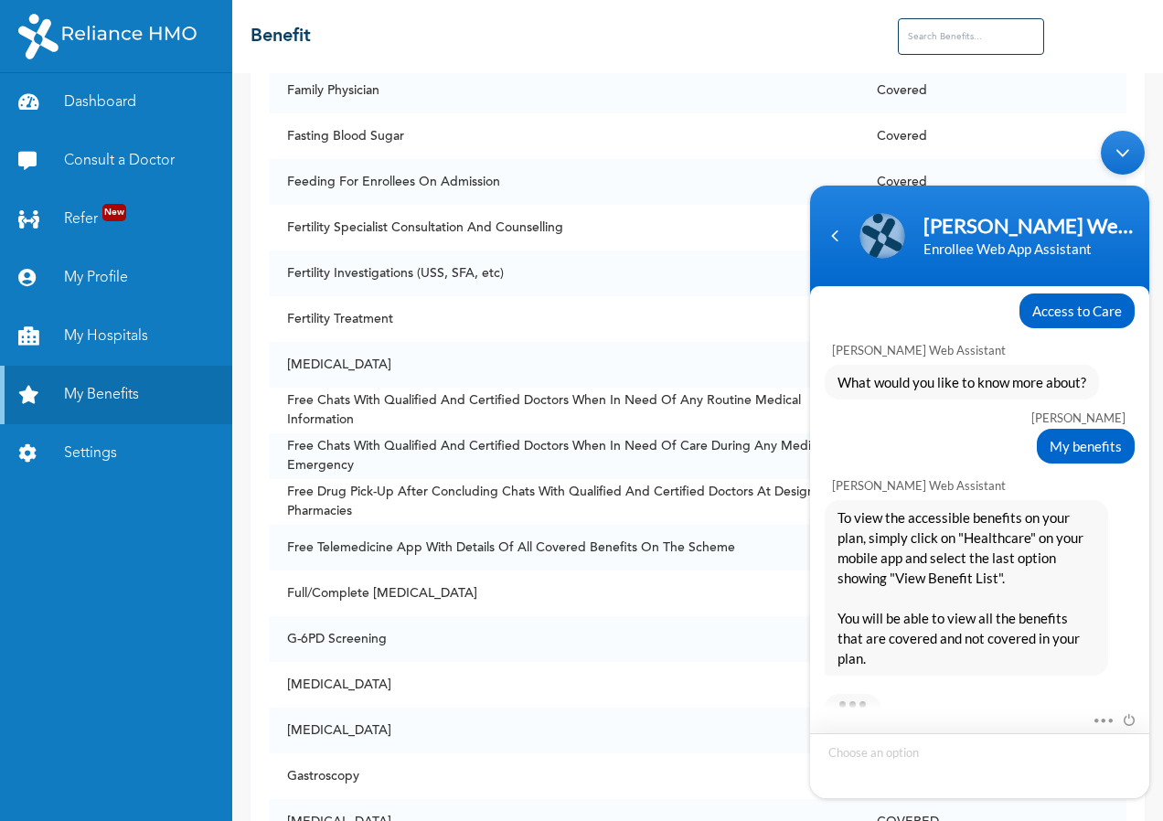
scroll to position [2232, 0]
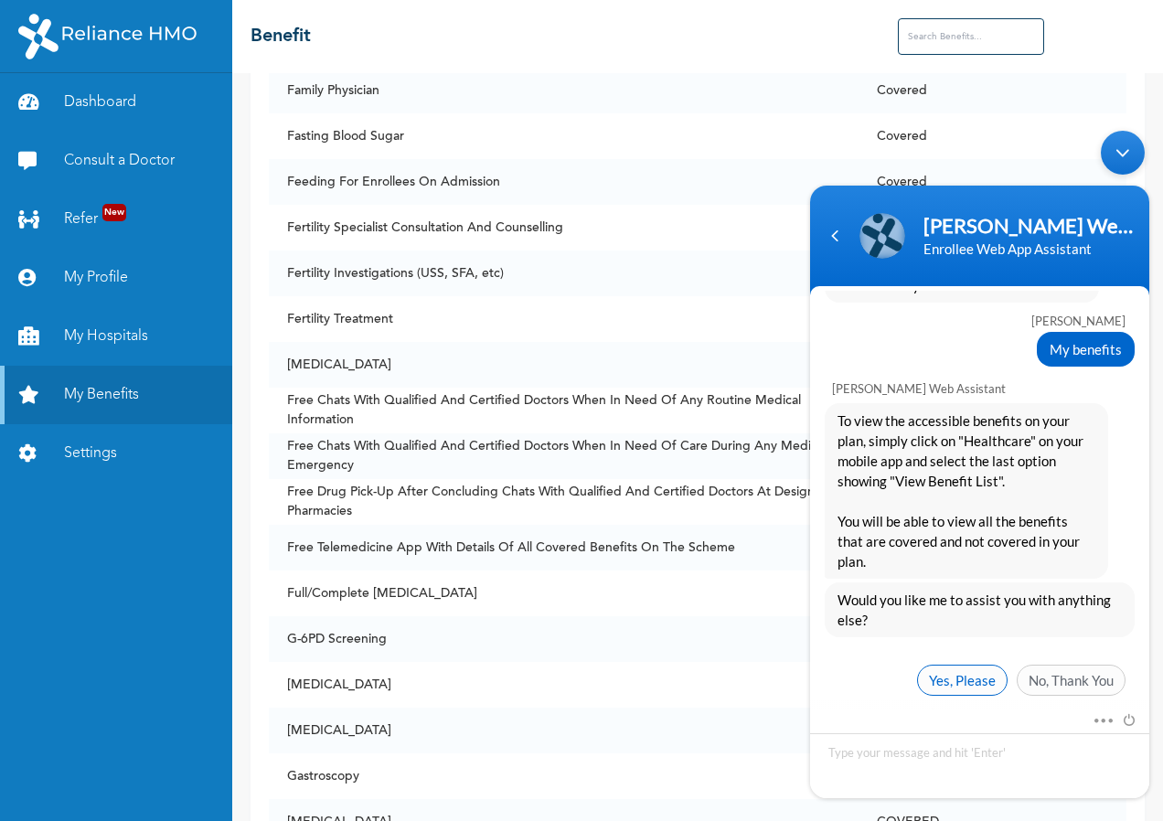
click at [937, 664] on span "Yes, Please" at bounding box center [962, 679] width 90 height 31
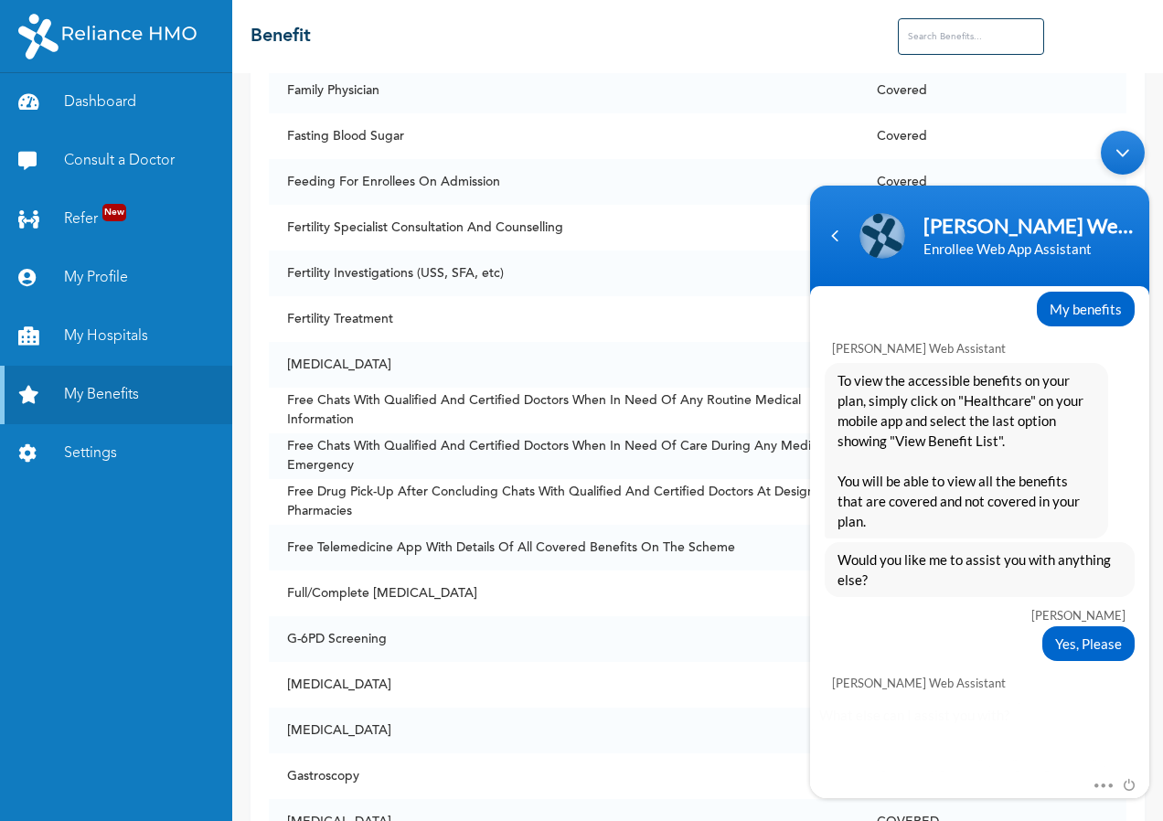
scroll to position [2423, 0]
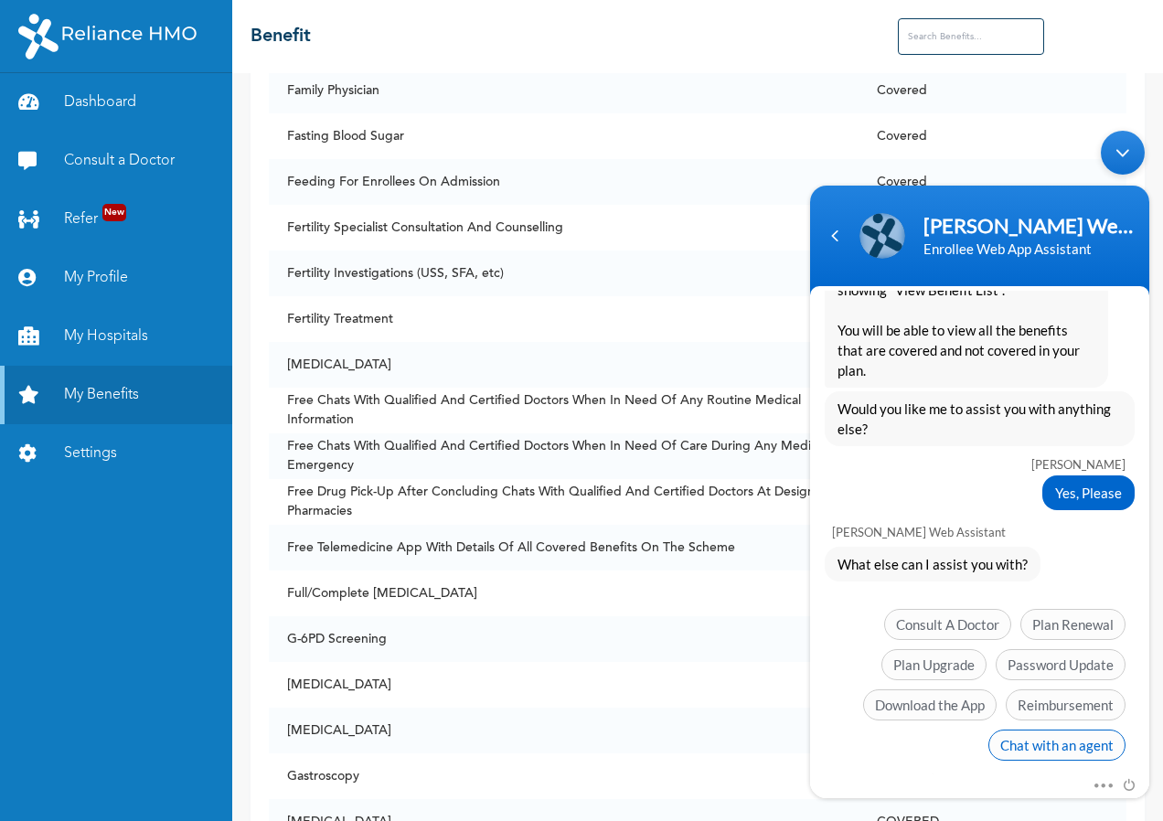
click at [937, 732] on span "Chat with an agent" at bounding box center [1056, 744] width 137 height 31
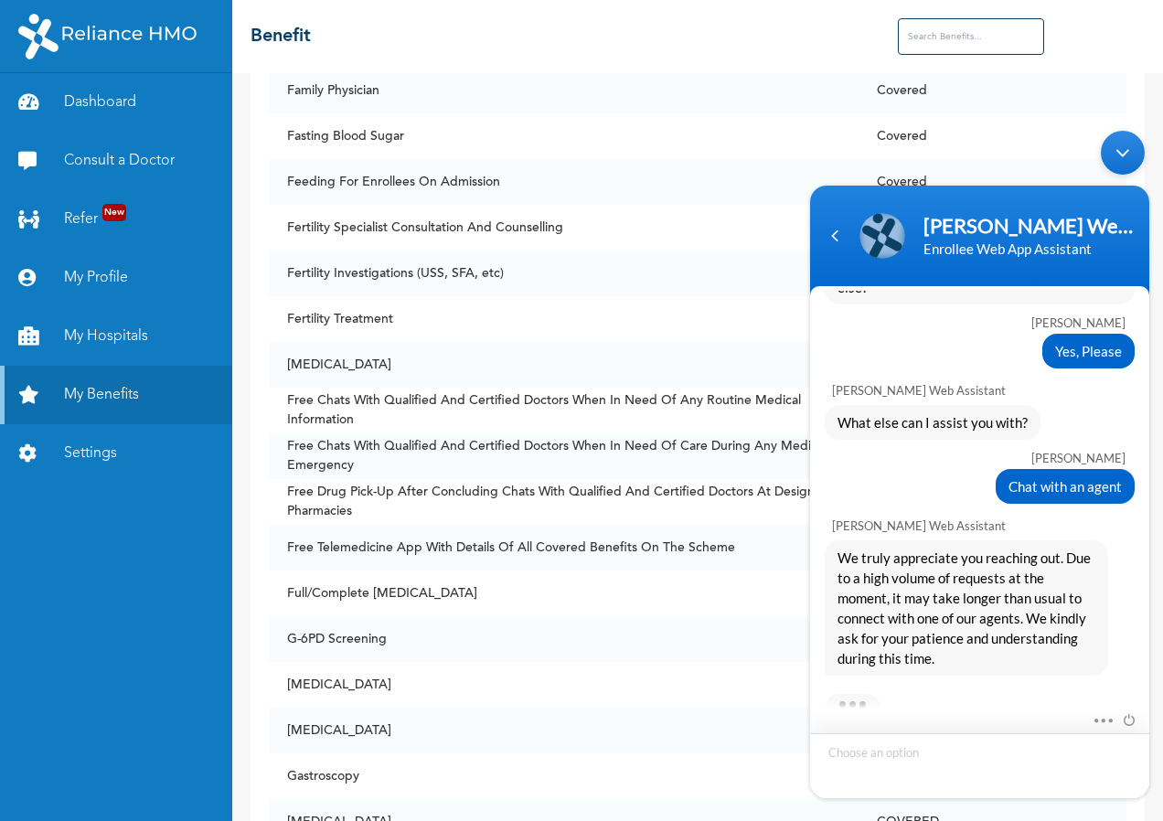
scroll to position [2702, 0]
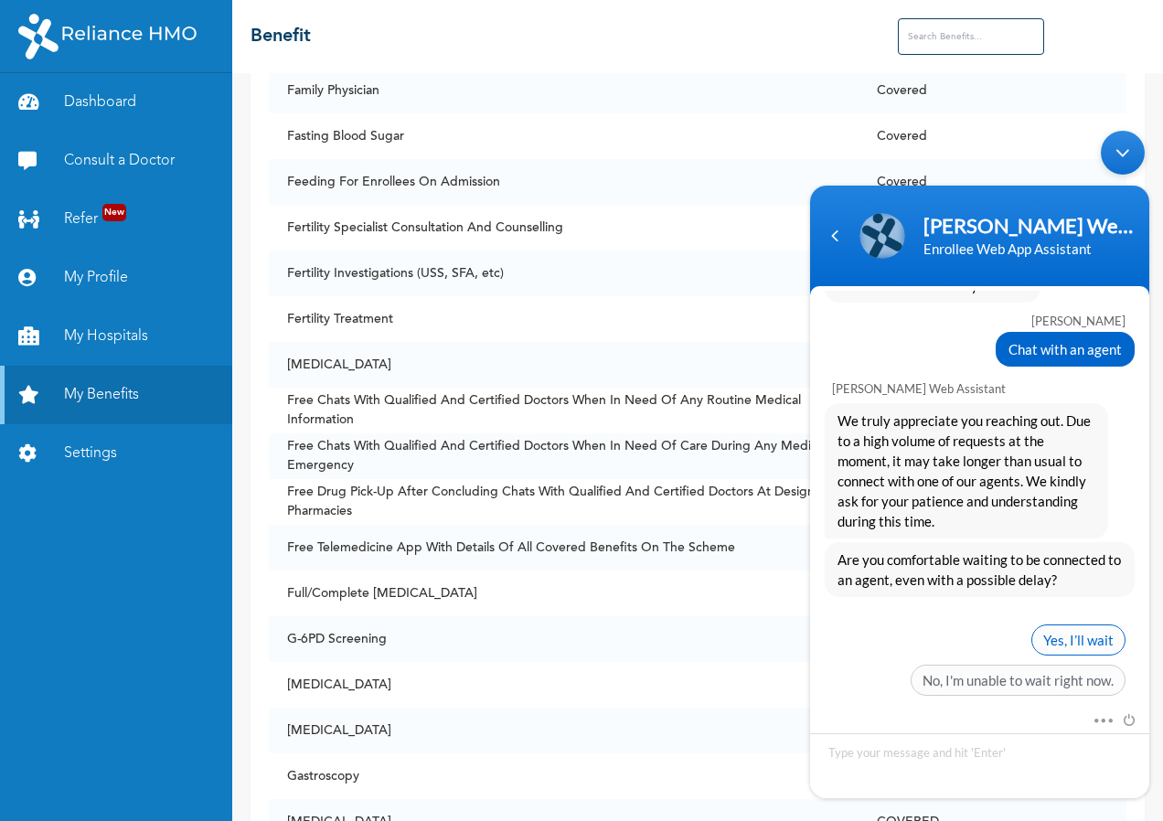
click at [937, 624] on span "Yes, I’ll wait" at bounding box center [1078, 639] width 94 height 31
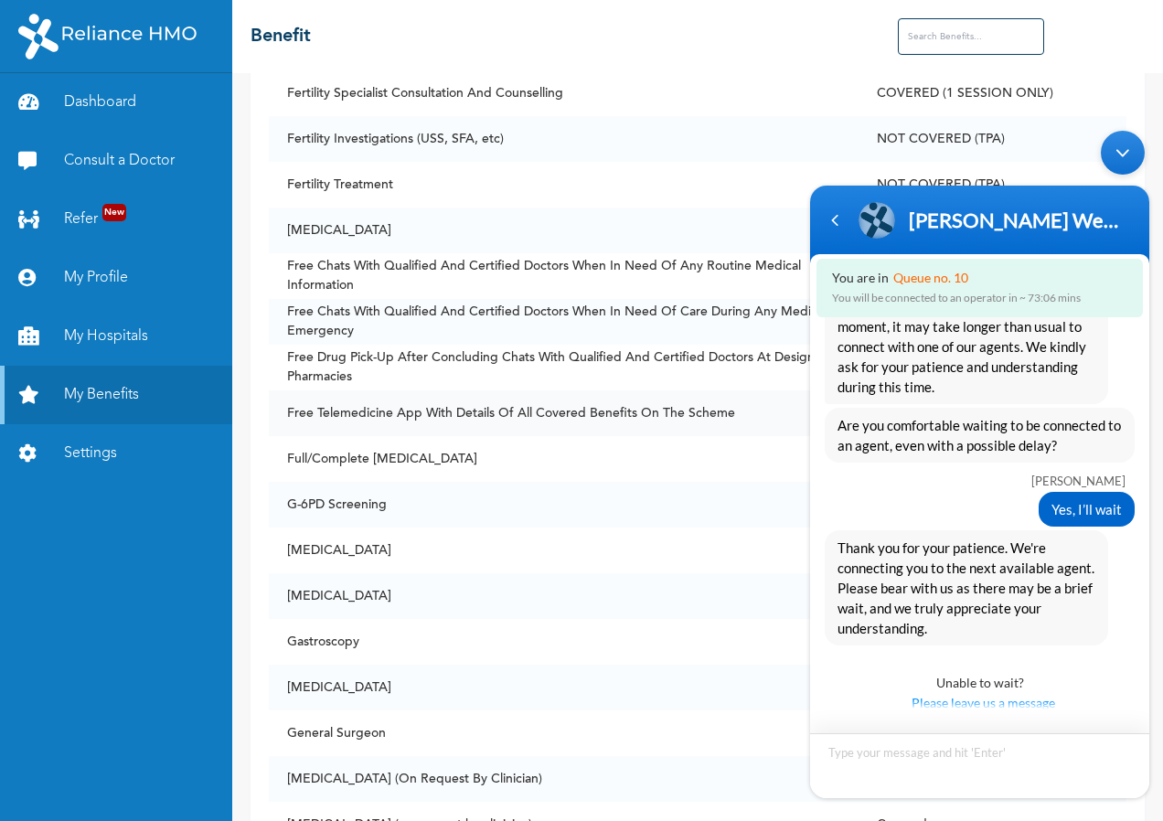
scroll to position [4320, 0]
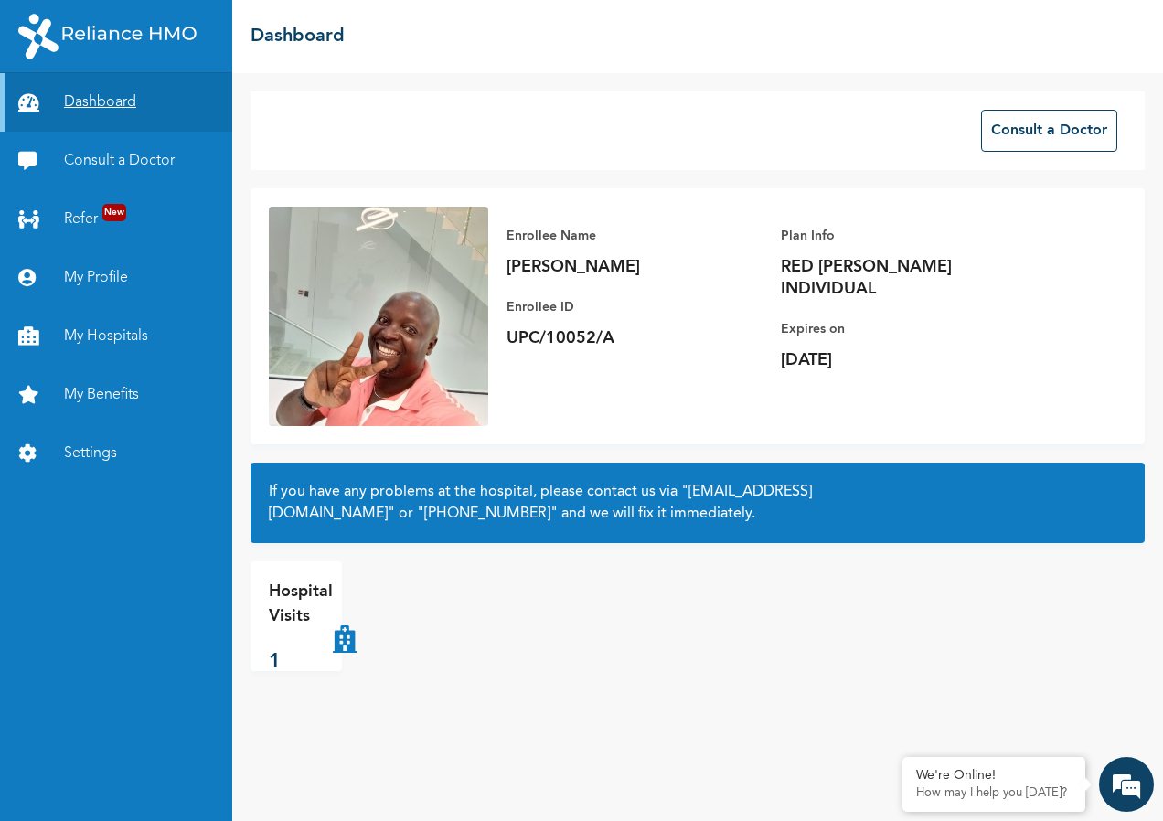
click at [121, 93] on link "Dashboard" at bounding box center [116, 102] width 232 height 58
click at [76, 107] on link "Dashboard" at bounding box center [116, 102] width 232 height 58
click at [110, 274] on link "My Profile" at bounding box center [116, 278] width 232 height 58
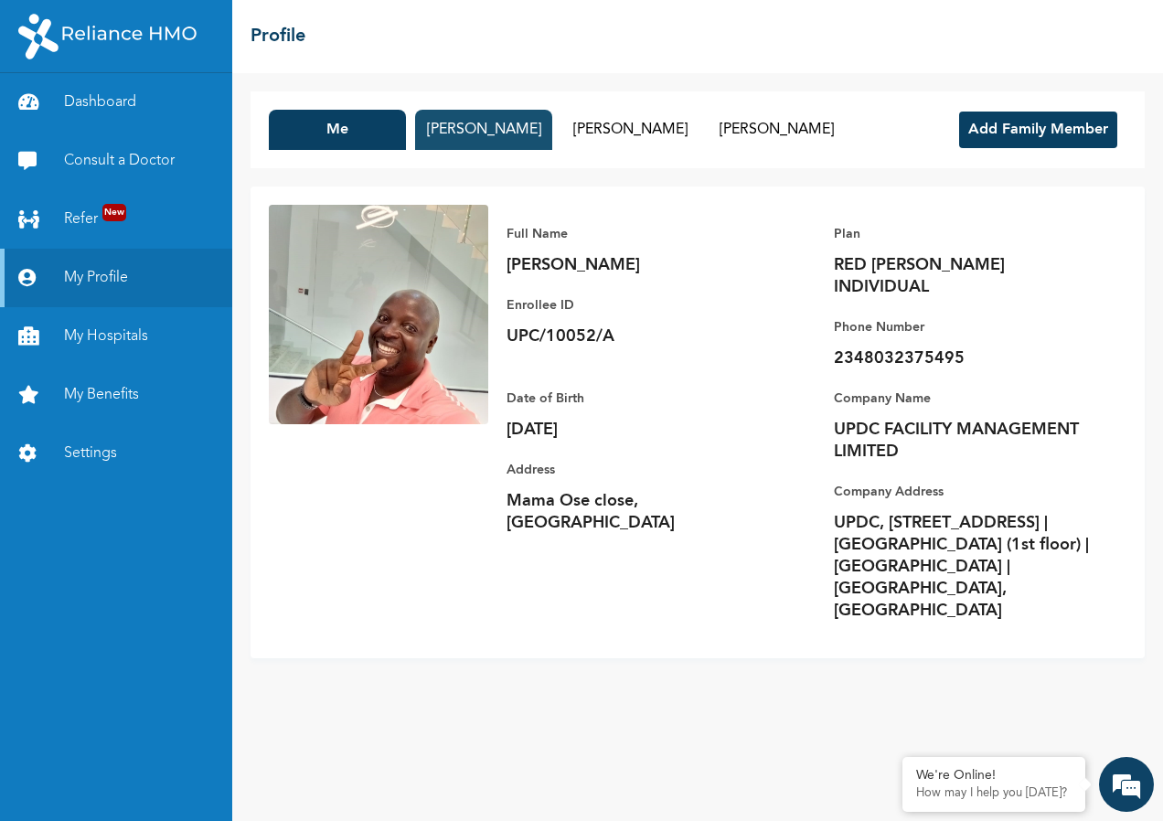
click at [478, 128] on button "[PERSON_NAME]" at bounding box center [483, 130] width 137 height 40
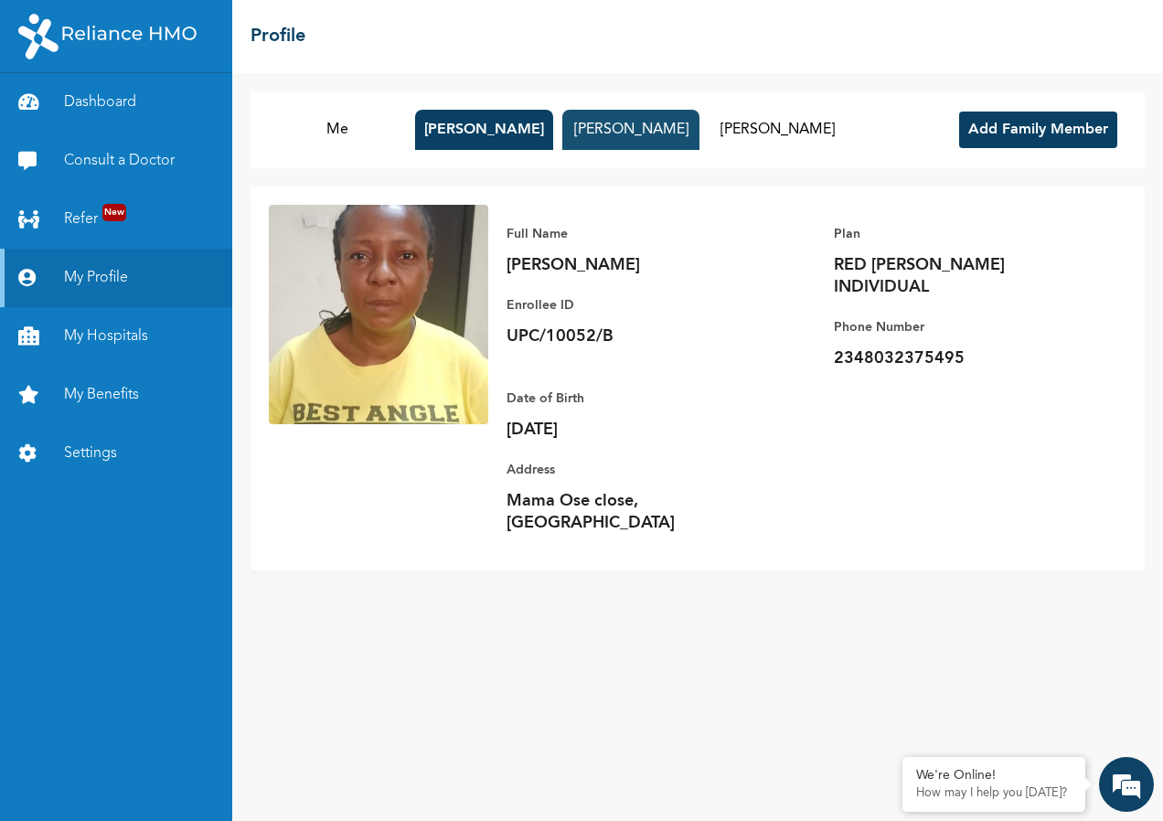
click at [601, 123] on button "[PERSON_NAME]" at bounding box center [630, 130] width 137 height 40
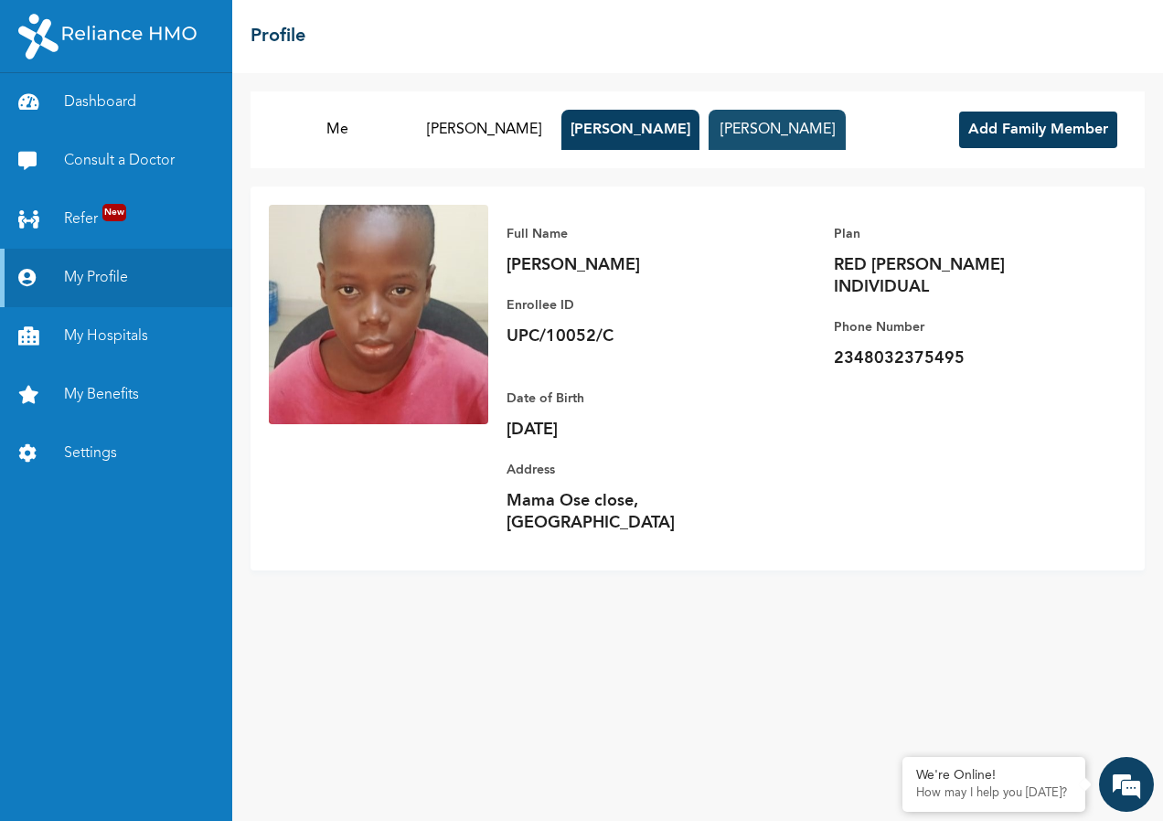
click at [791, 144] on button "[PERSON_NAME]" at bounding box center [776, 130] width 137 height 40
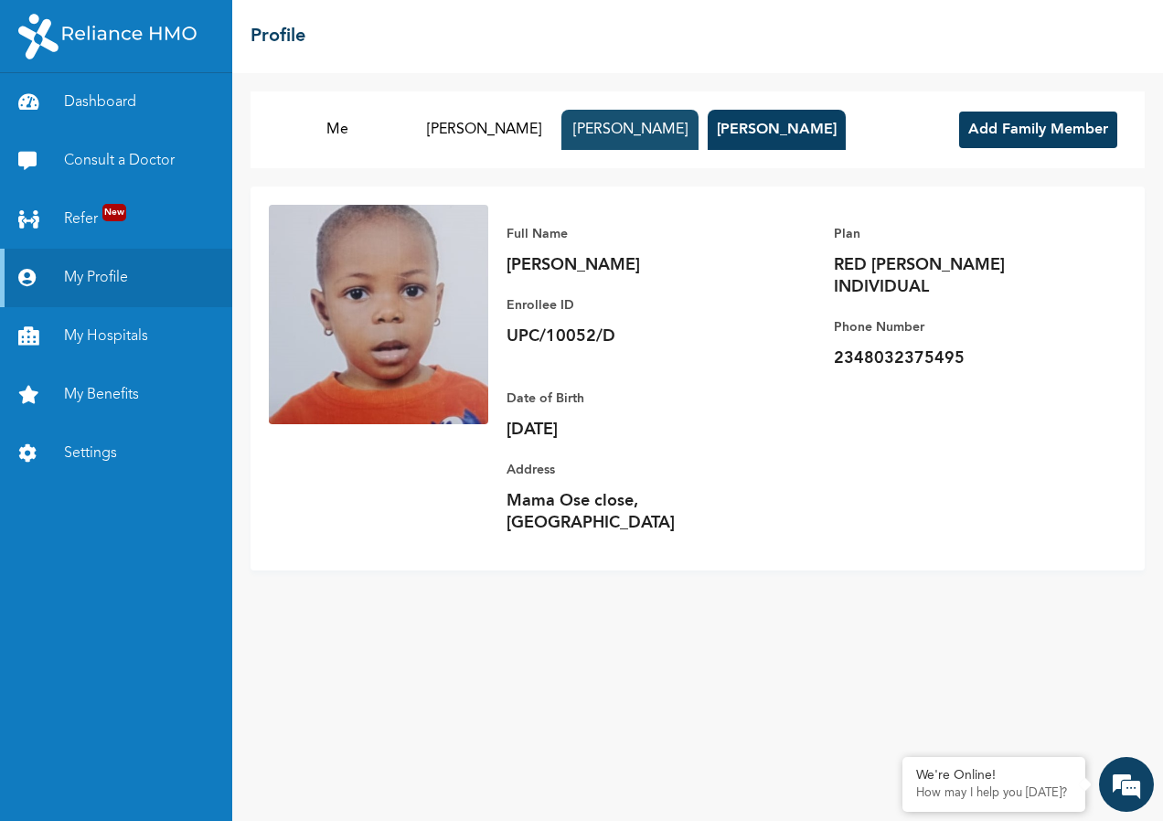
click at [644, 143] on button "[PERSON_NAME]" at bounding box center [629, 130] width 137 height 40
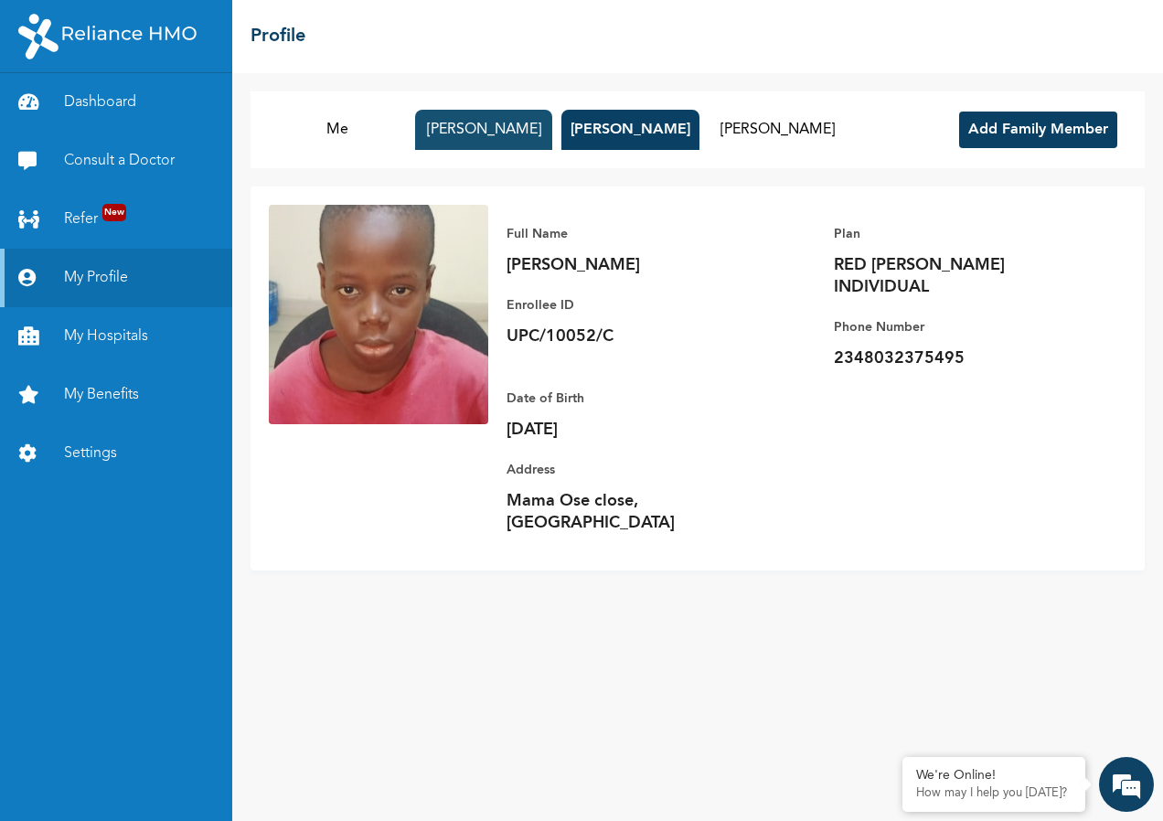
click at [489, 138] on button "[PERSON_NAME]" at bounding box center [483, 130] width 137 height 40
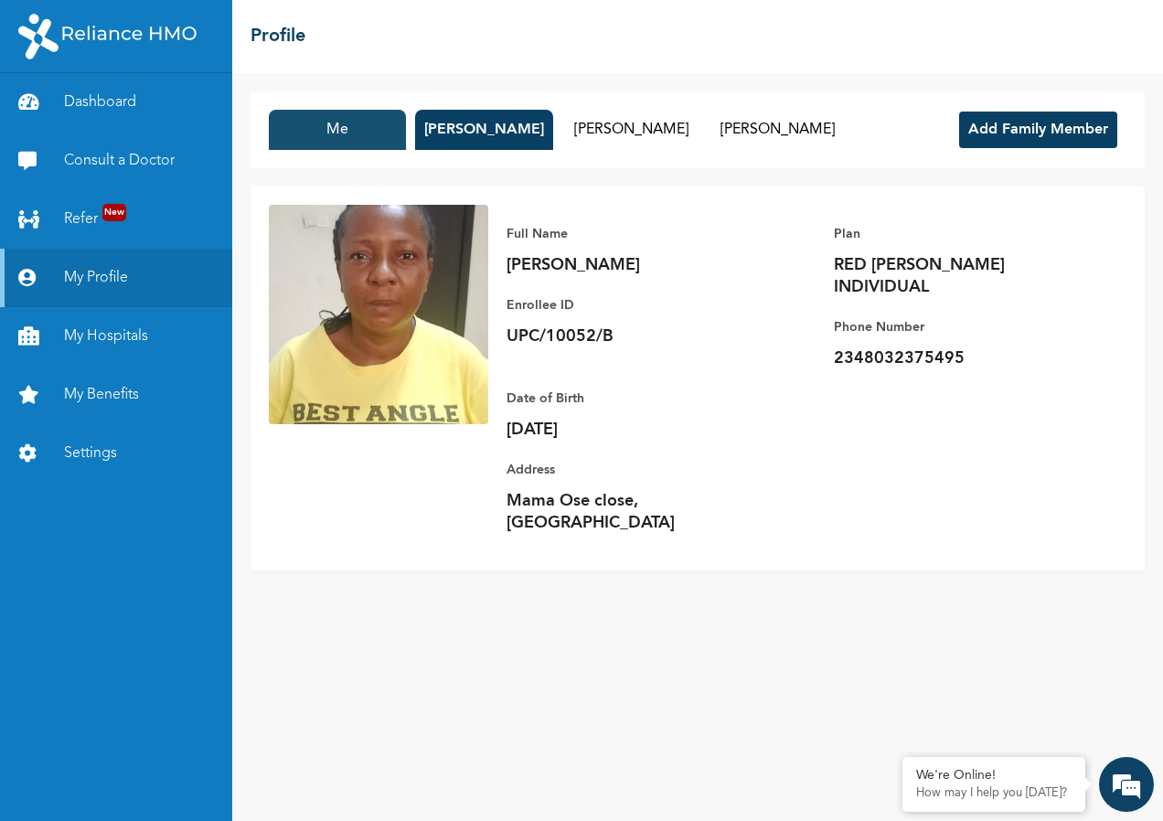
click at [338, 136] on button "Me" at bounding box center [337, 130] width 137 height 40
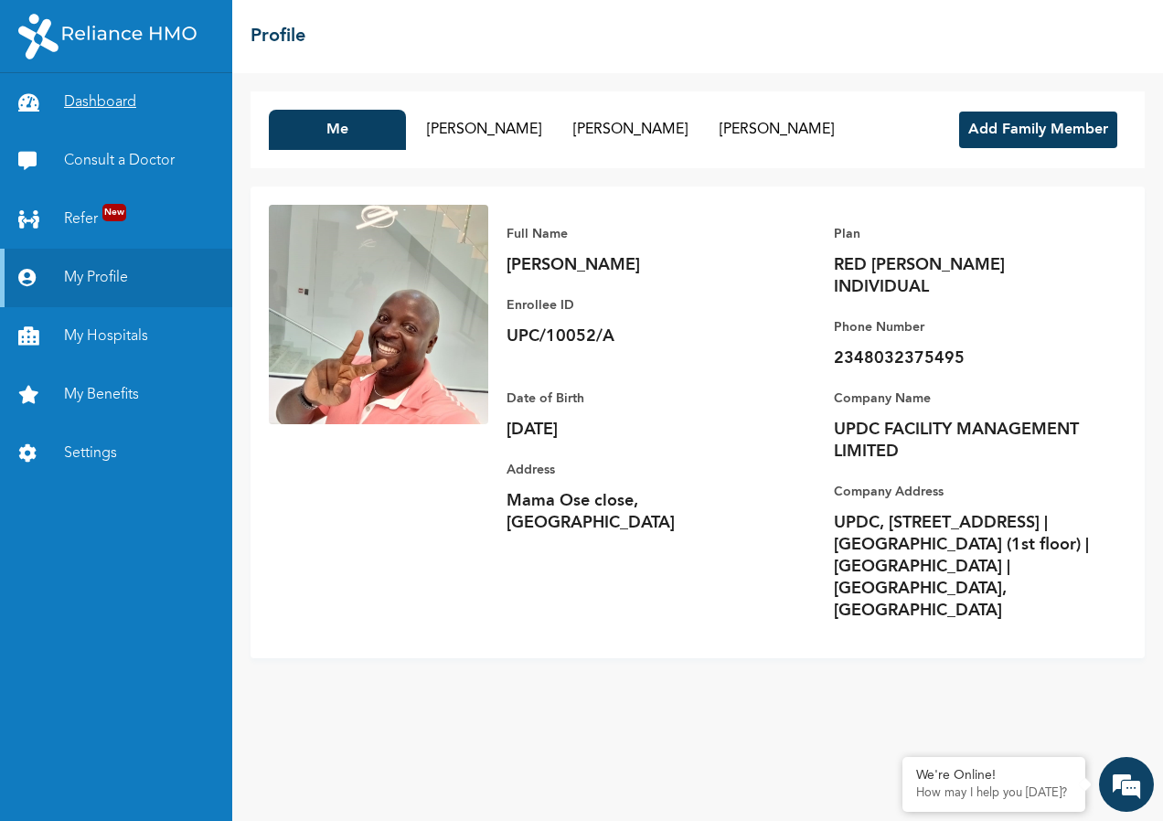
click at [102, 103] on link "Dashboard" at bounding box center [116, 102] width 232 height 58
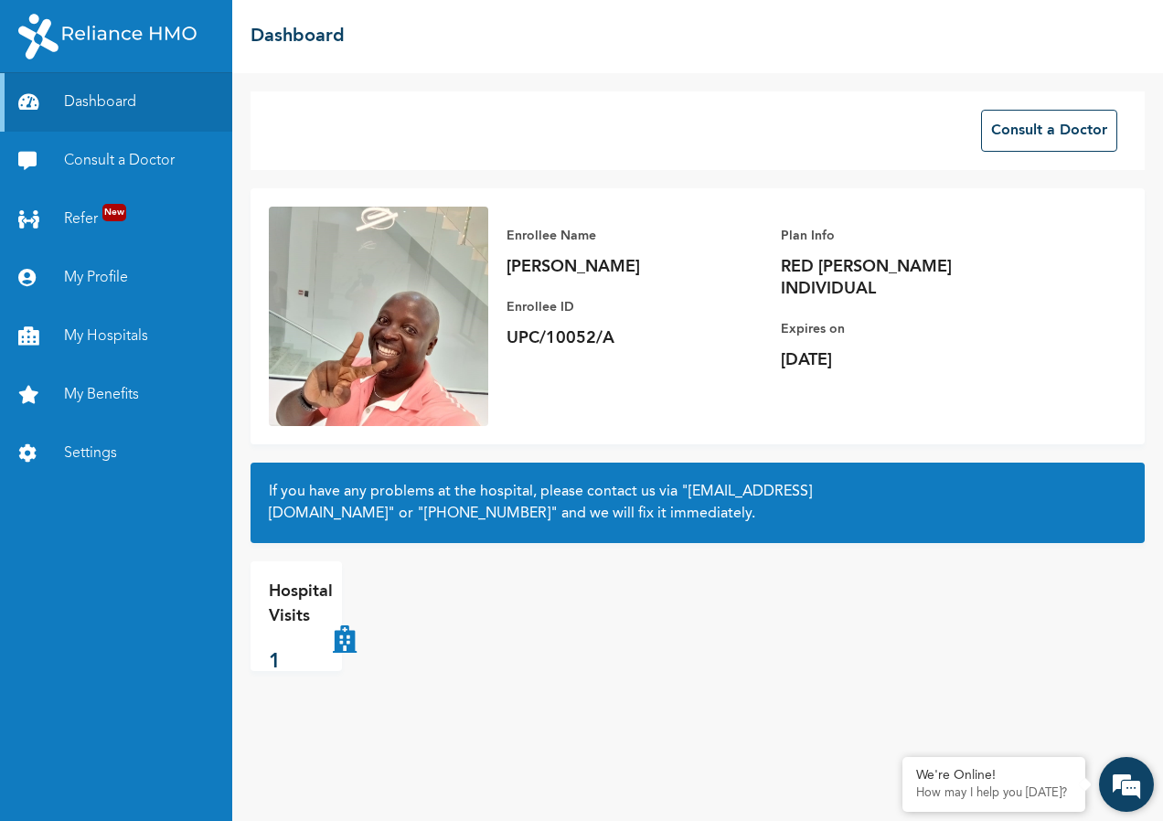
click at [1113, 793] on em at bounding box center [1125, 784] width 49 height 49
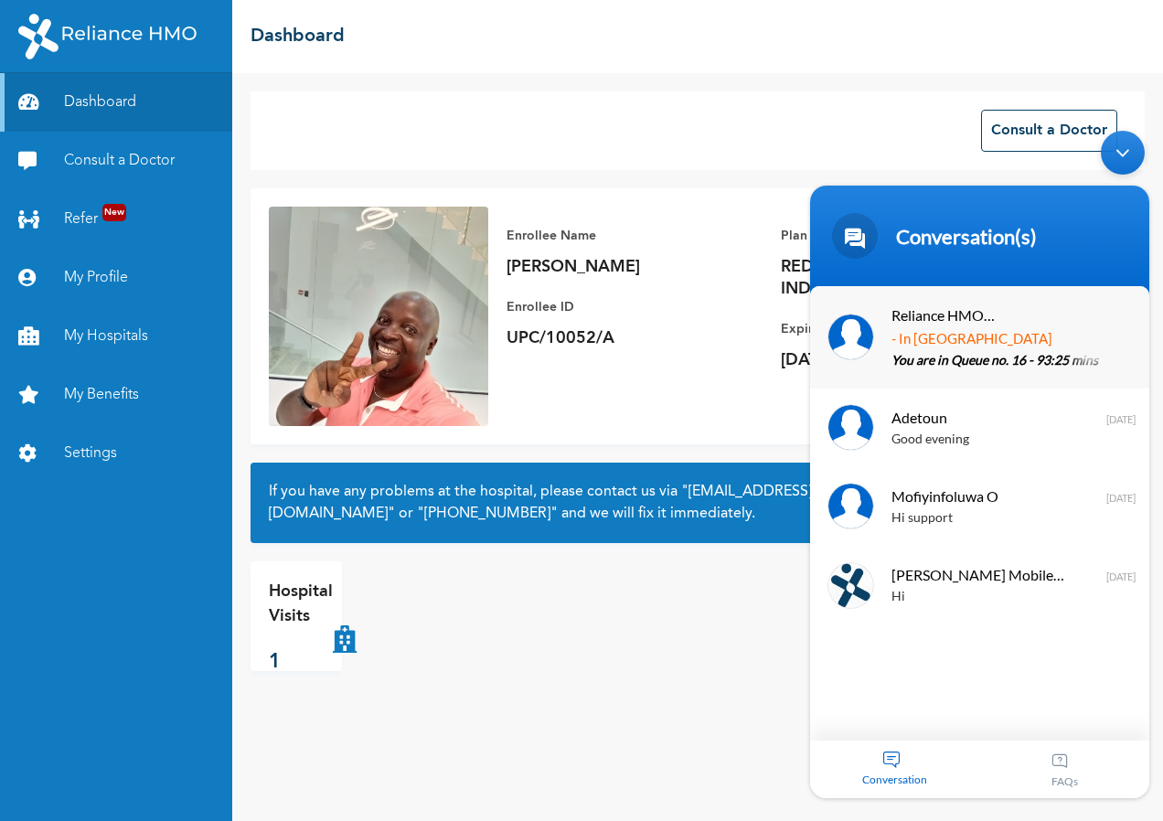
click at [982, 351] on p "You are in Queue no. 16 - 93:25 mins" at bounding box center [1006, 361] width 230 height 21
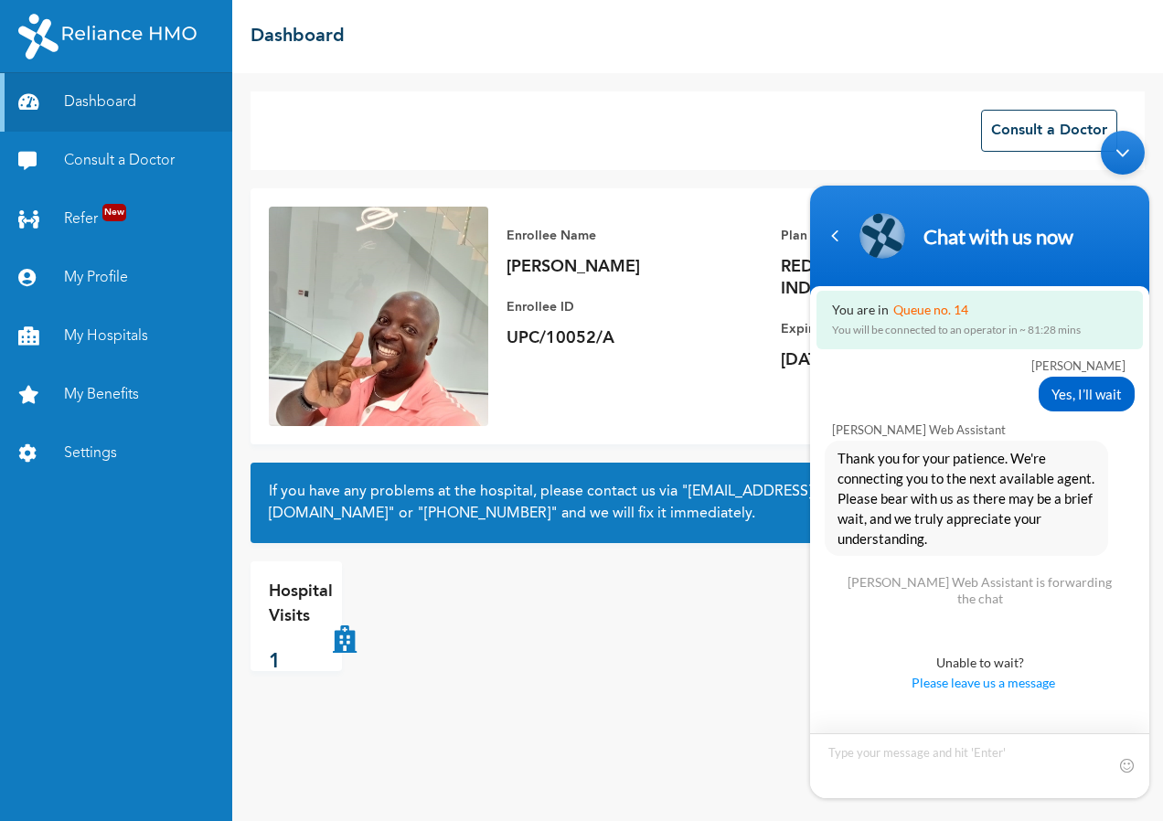
type textarea "ANNUAL MEDICAL WELLNESS CHECK"
